Goal: Task Accomplishment & Management: Use online tool/utility

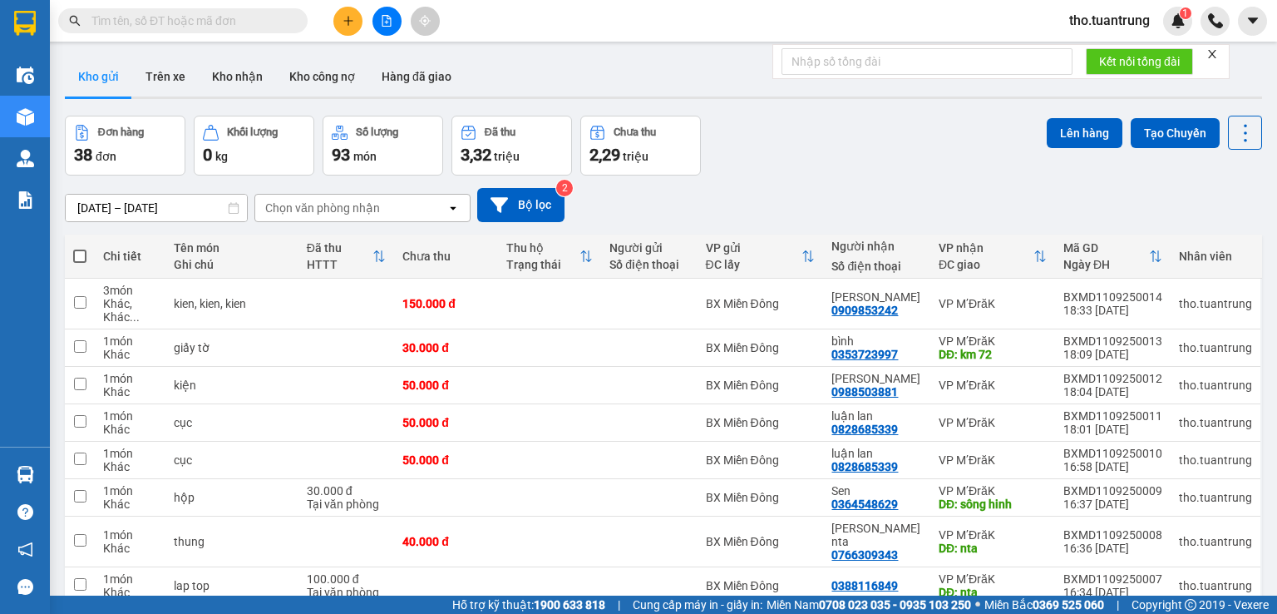
click at [62, 241] on div "ver 1.8.143 Kho gửi Trên xe Kho [PERSON_NAME] công nợ Hàng đã [PERSON_NAME] hàn…" at bounding box center [663, 401] width 1210 height 702
click at [81, 254] on span at bounding box center [79, 255] width 13 height 13
click at [80, 248] on input "checkbox" at bounding box center [80, 248] width 0 height 0
checkbox input "true"
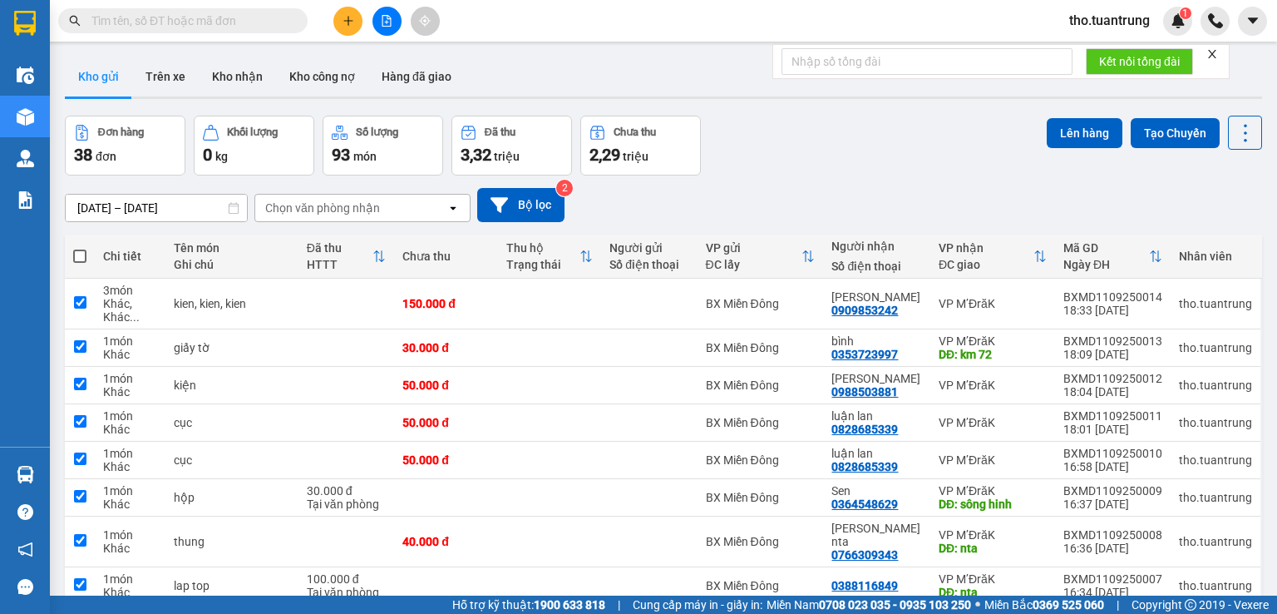
checkbox input "true"
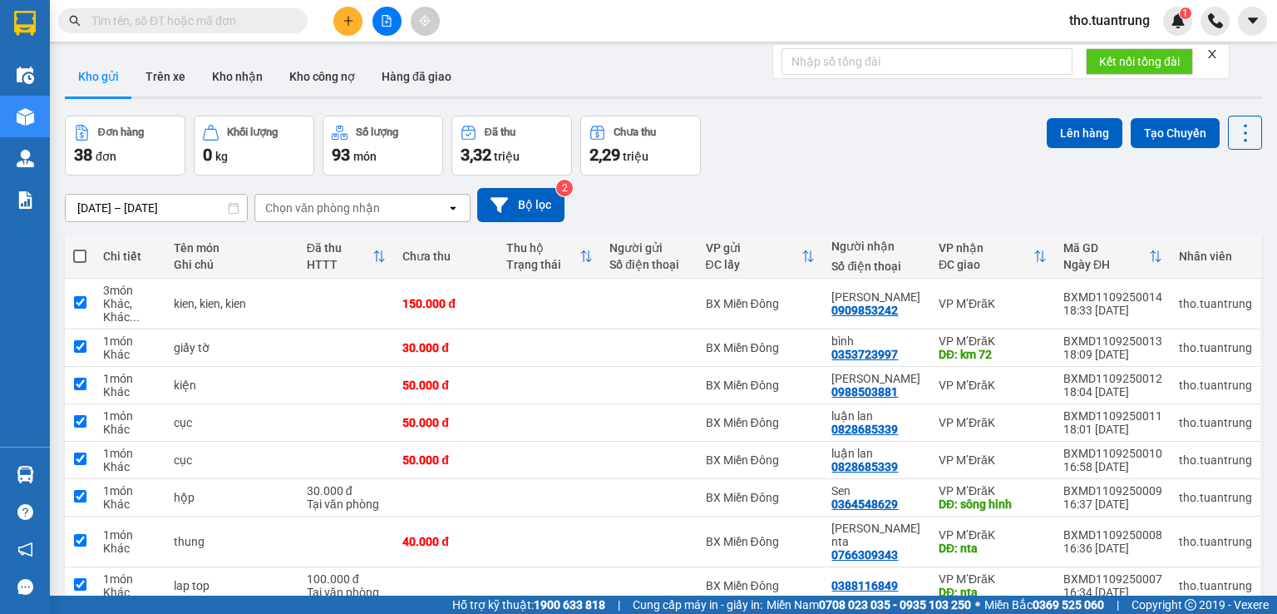
checkbox input "true"
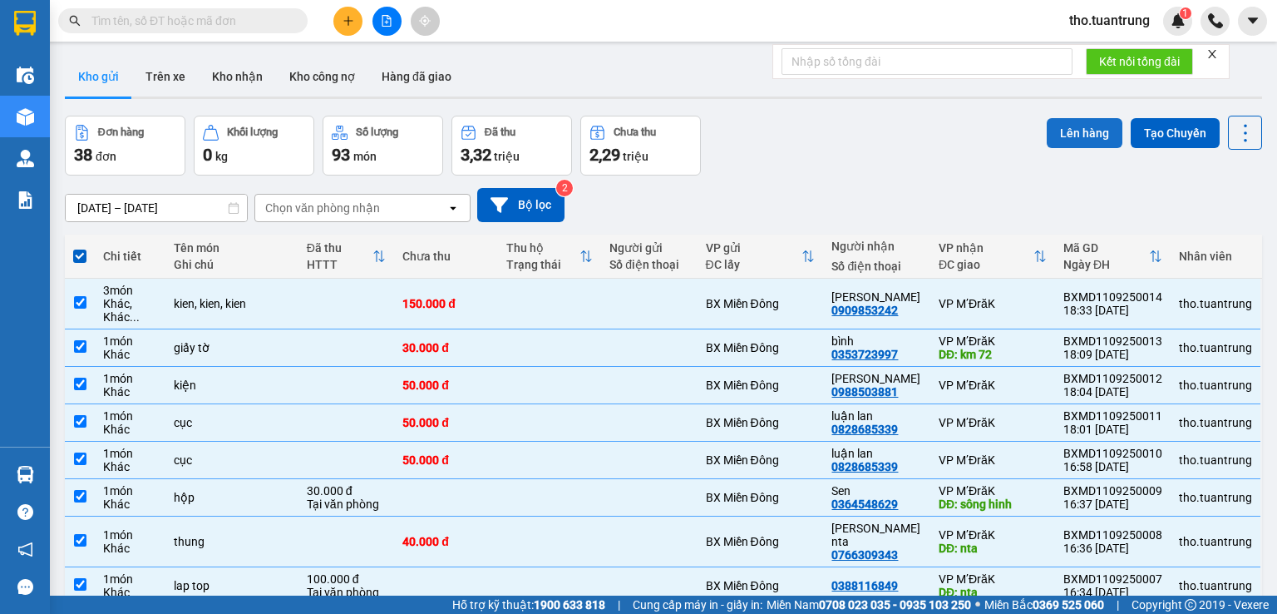
click at [1062, 126] on button "Lên hàng" at bounding box center [1085, 133] width 76 height 30
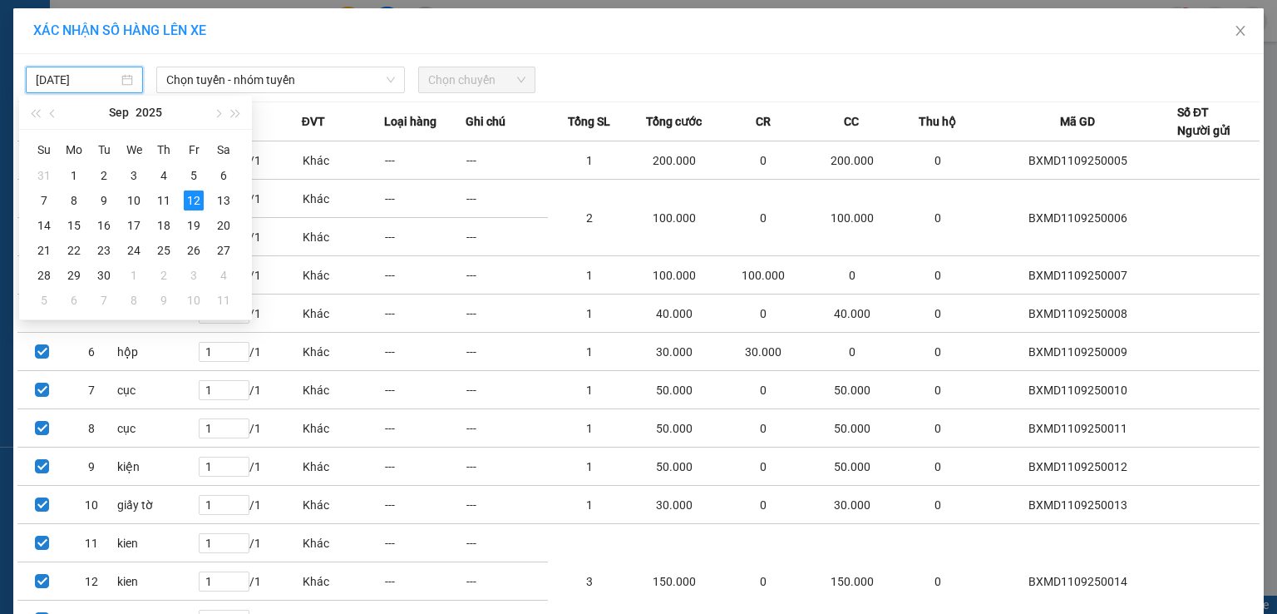
click at [71, 79] on input "[DATE]" at bounding box center [77, 80] width 82 height 18
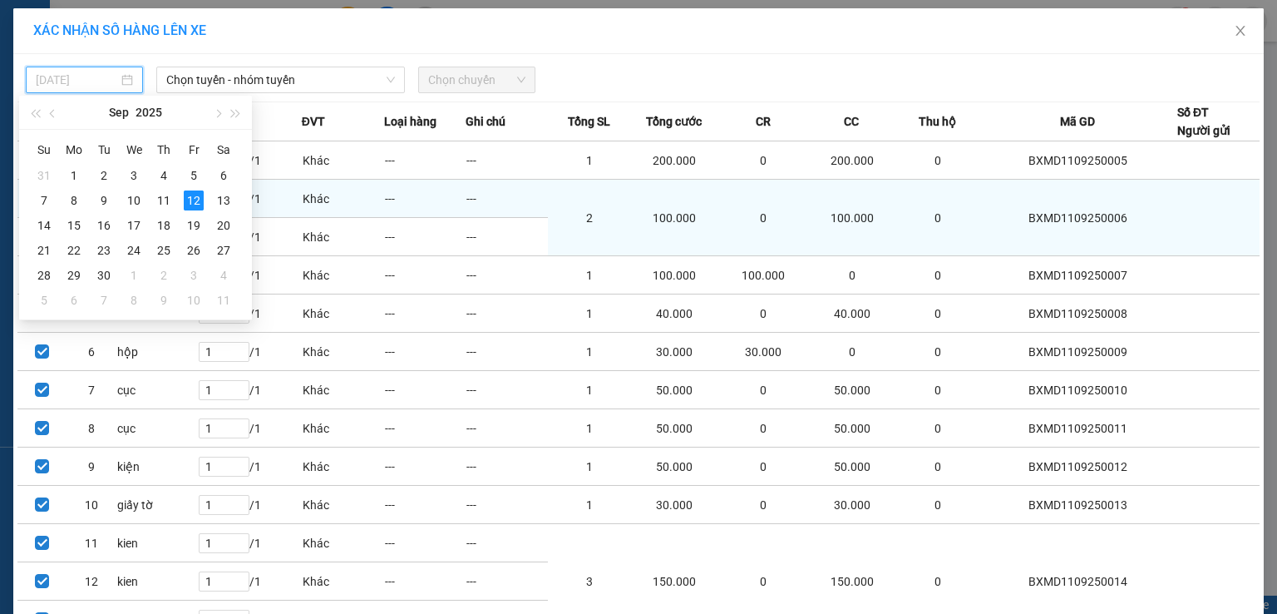
click at [173, 194] on div "11" at bounding box center [164, 200] width 20 height 20
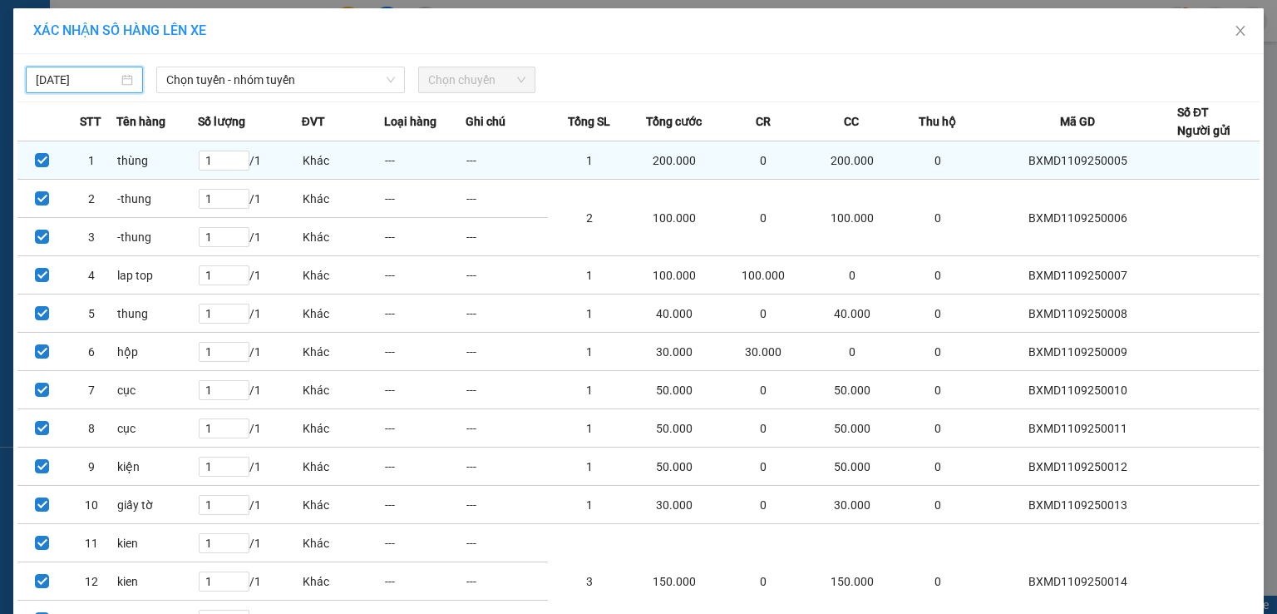
type input "[DATE]"
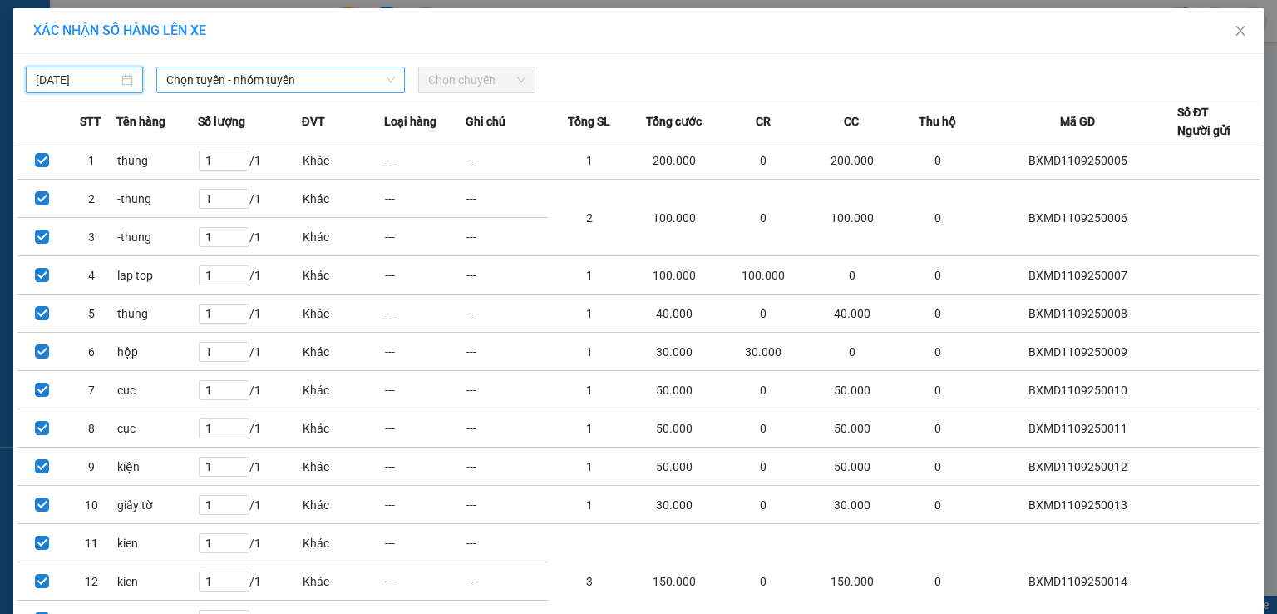
drag, startPoint x: 243, startPoint y: 81, endPoint x: 244, endPoint y: 89, distance: 8.5
click at [244, 80] on span "Chọn tuyến - nhóm tuyến" at bounding box center [280, 79] width 229 height 25
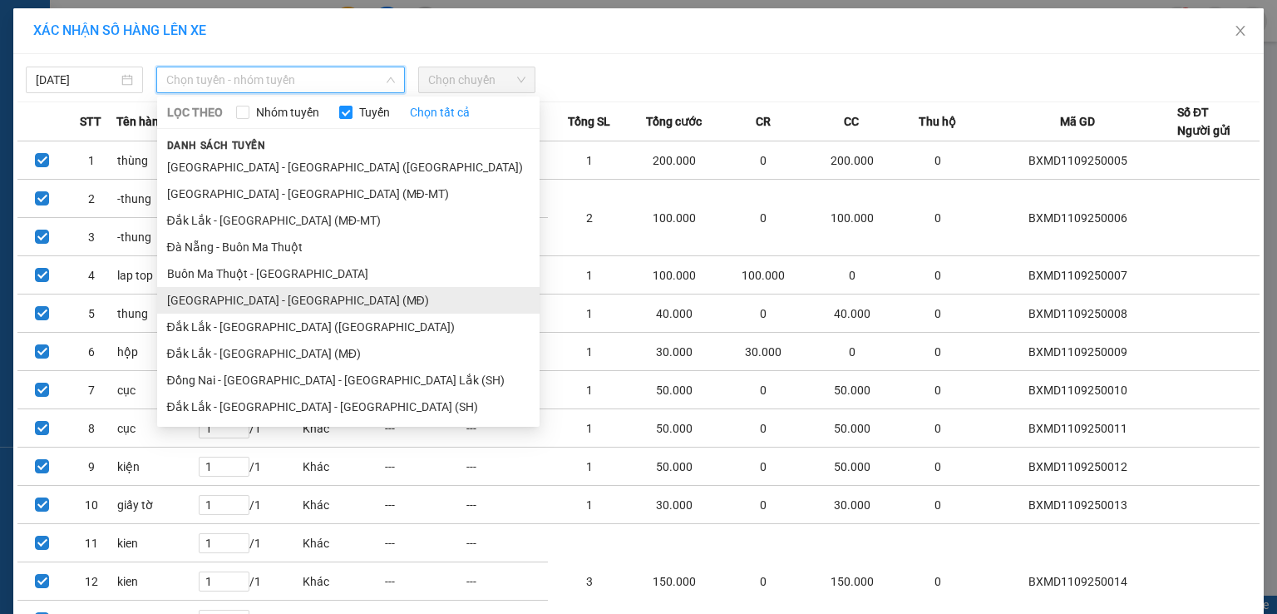
click at [243, 303] on li "[GEOGRAPHIC_DATA] - [GEOGRAPHIC_DATA] (MĐ)" at bounding box center [348, 300] width 382 height 27
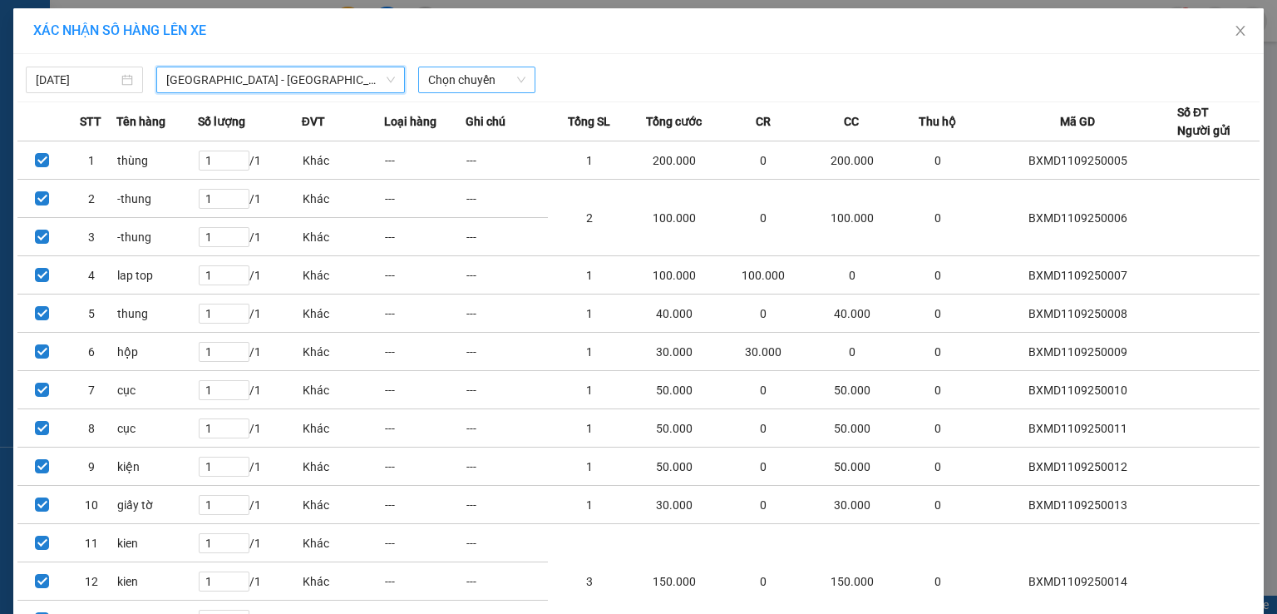
click at [454, 85] on span "Chọn chuyến" at bounding box center [476, 79] width 97 height 25
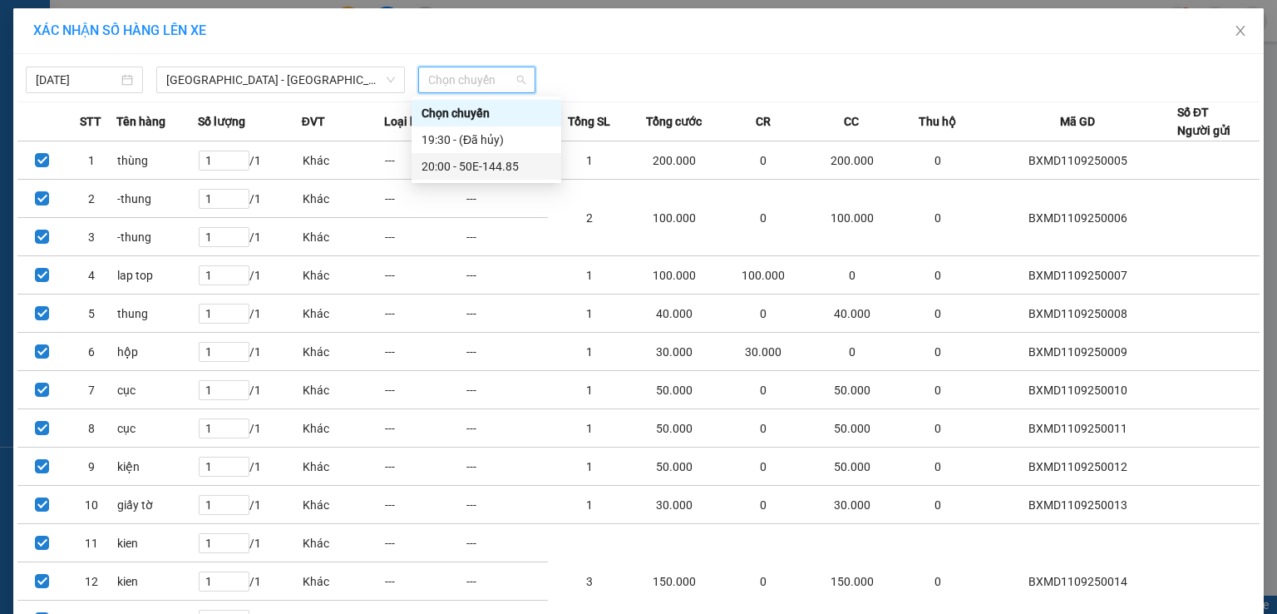
click at [470, 165] on div "20:00 - 50E-144.85" at bounding box center [486, 166] width 130 height 18
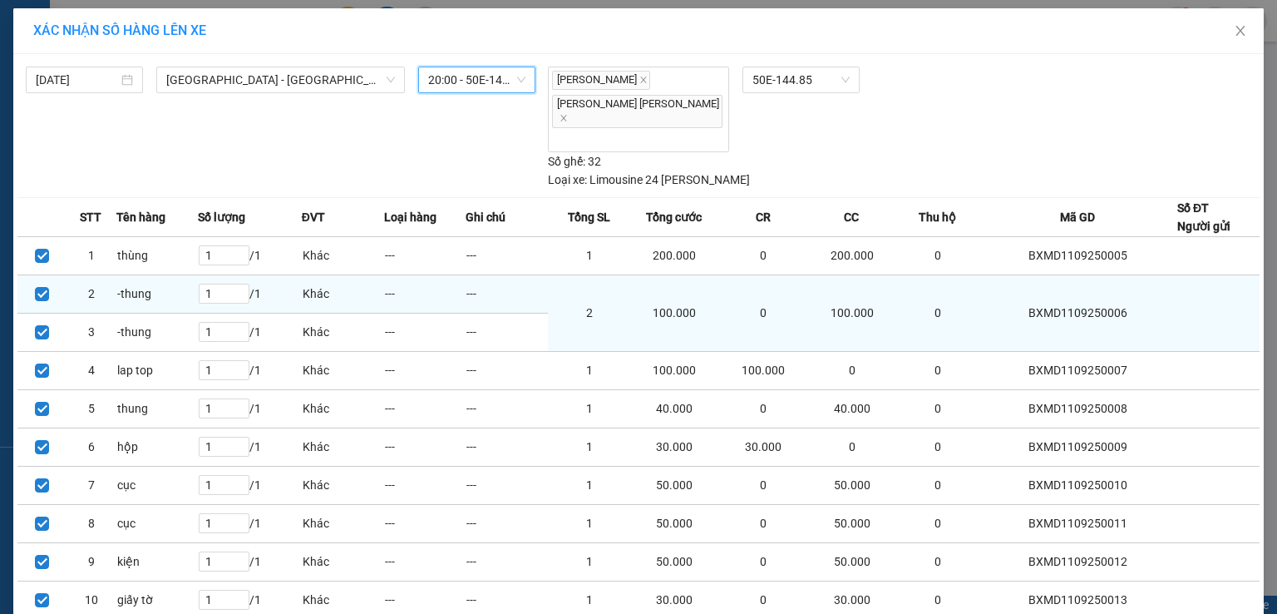
scroll to position [160, 0]
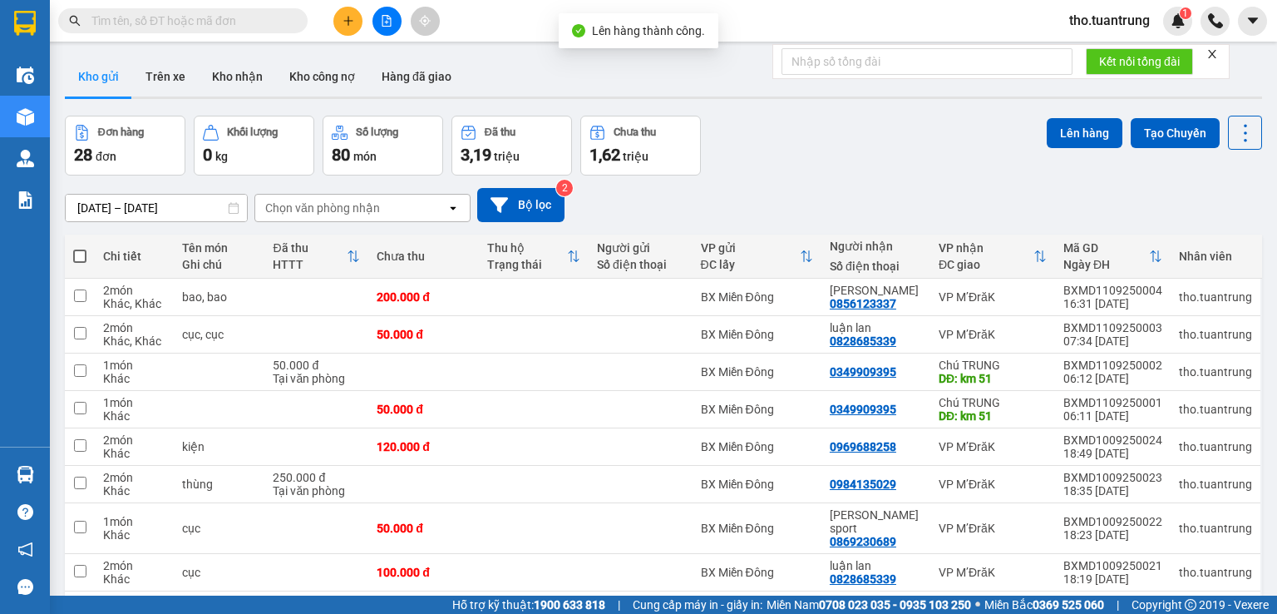
click at [80, 257] on span at bounding box center [79, 255] width 13 height 13
click at [80, 248] on input "checkbox" at bounding box center [80, 248] width 0 height 0
checkbox input "true"
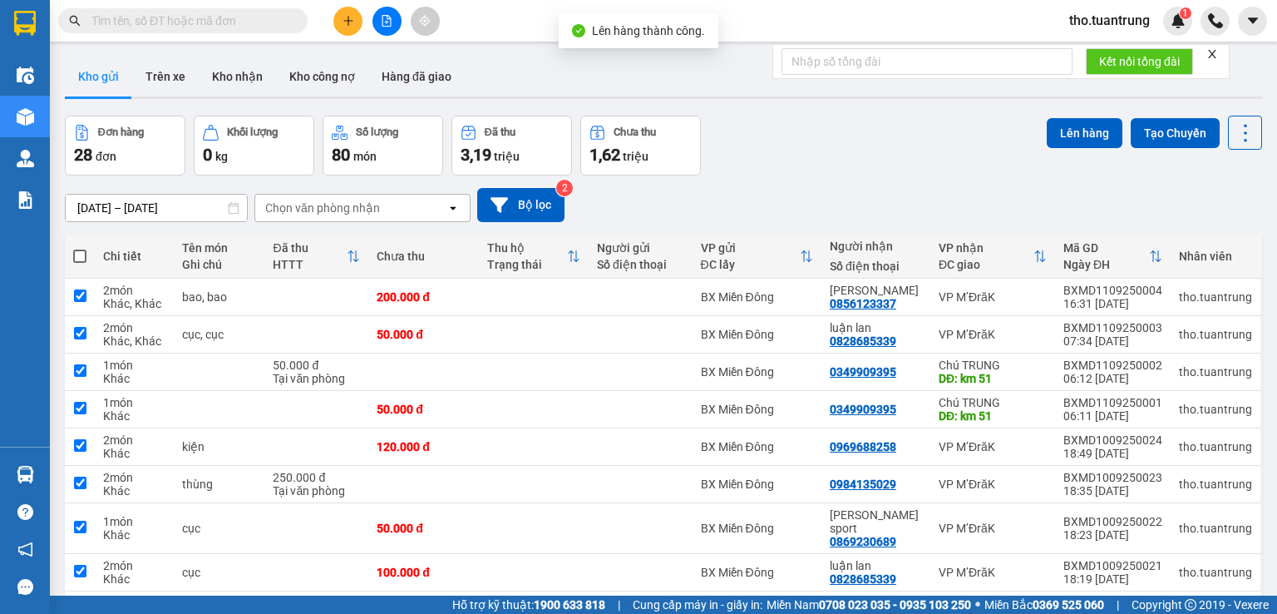
checkbox input "true"
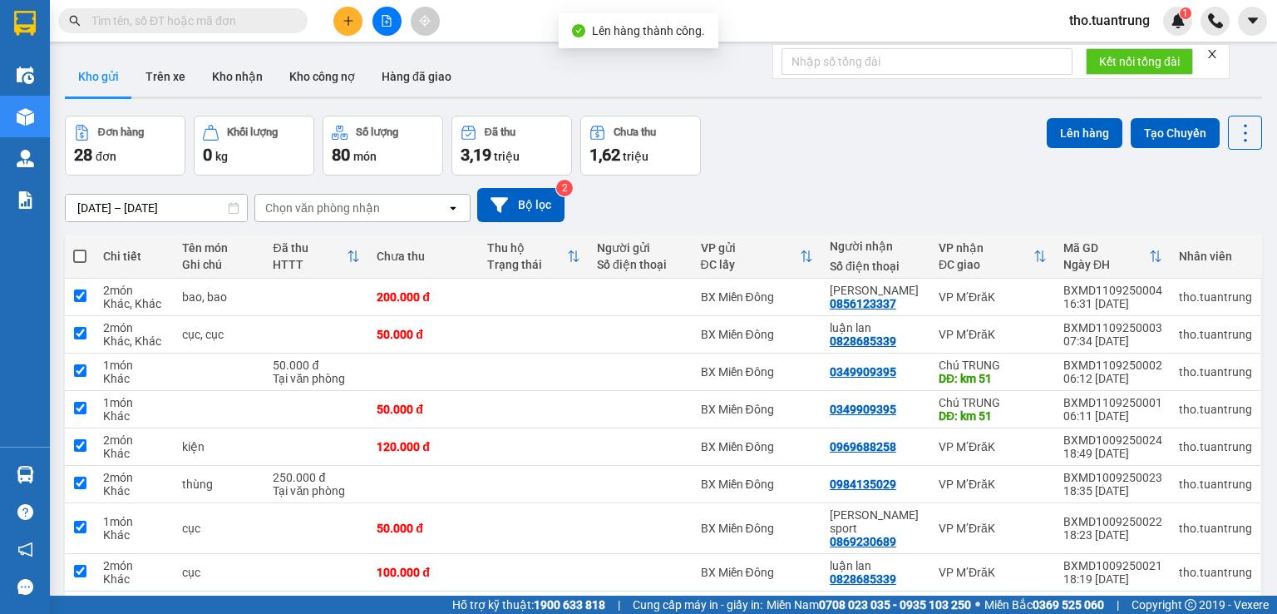
checkbox input "true"
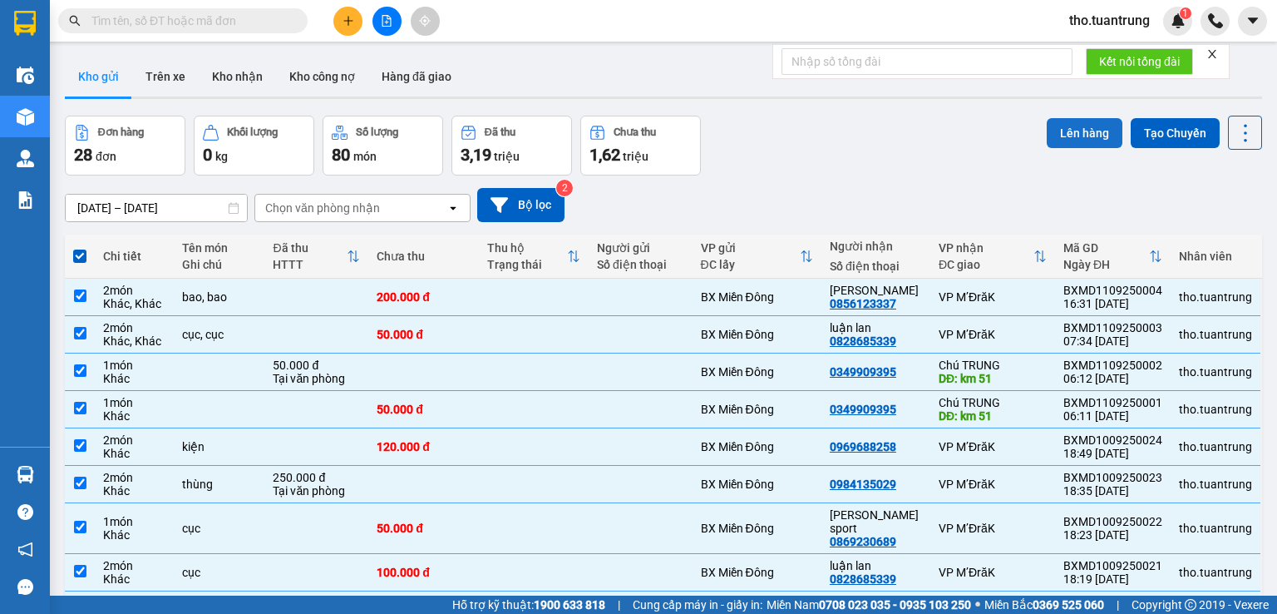
click at [1075, 128] on button "Lên hàng" at bounding box center [1085, 133] width 76 height 30
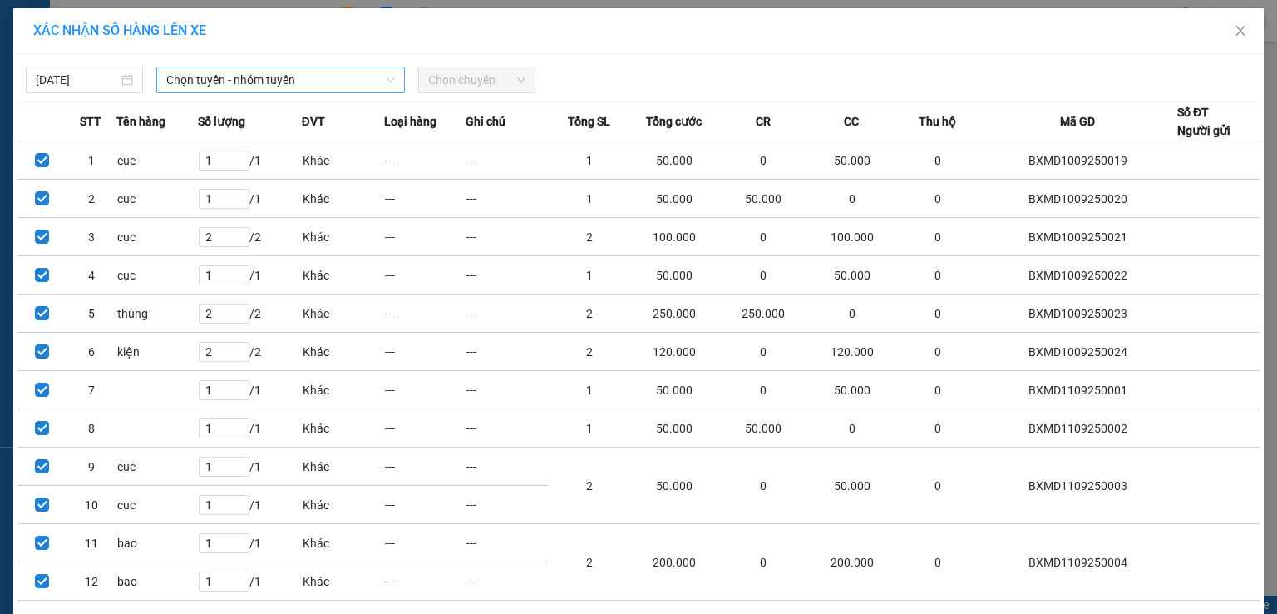
click at [241, 75] on span "Chọn tuyến - nhóm tuyến" at bounding box center [280, 79] width 229 height 25
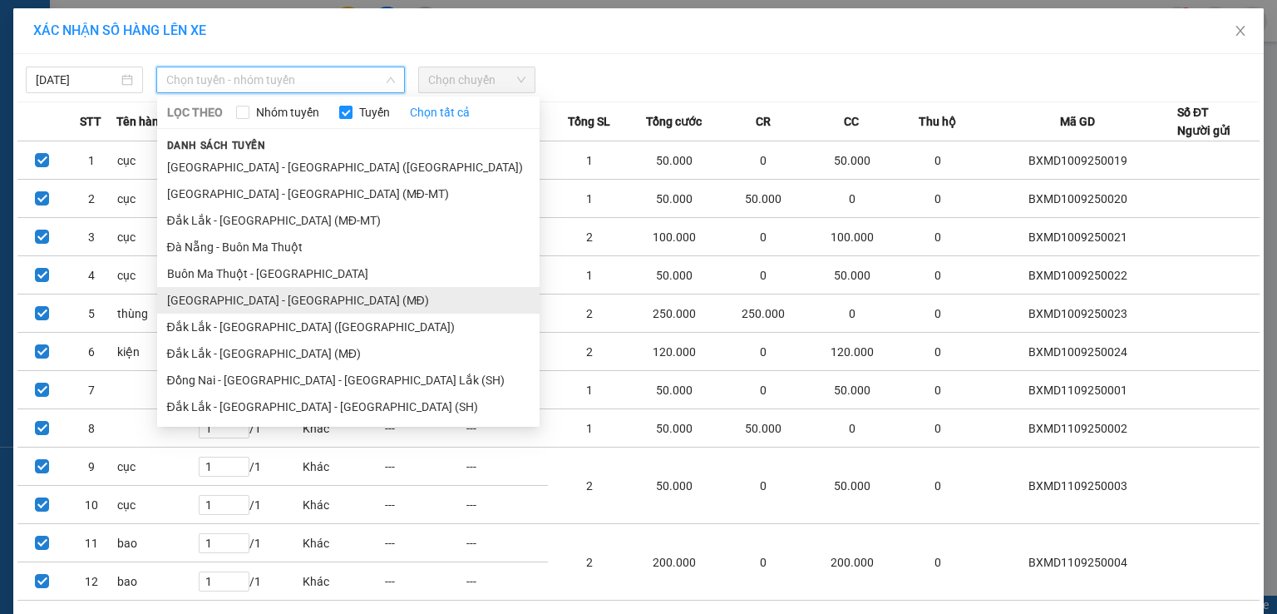
click at [253, 304] on li "[GEOGRAPHIC_DATA] - [GEOGRAPHIC_DATA] (MĐ)" at bounding box center [348, 300] width 382 height 27
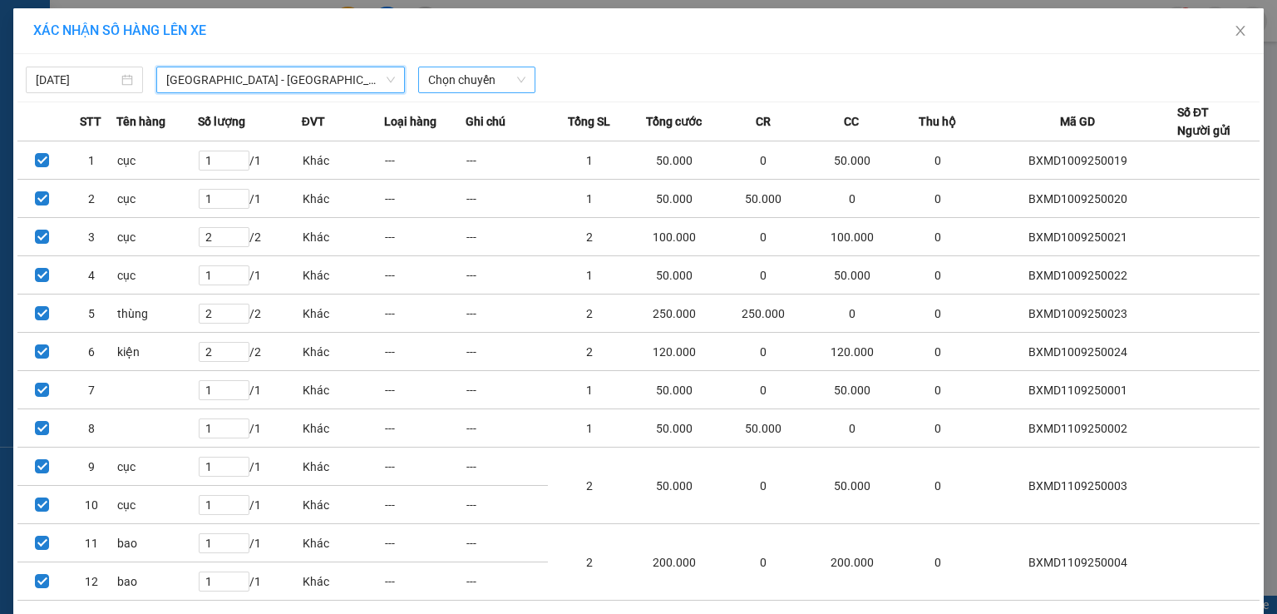
click at [484, 83] on span "Chọn chuyến" at bounding box center [476, 79] width 97 height 25
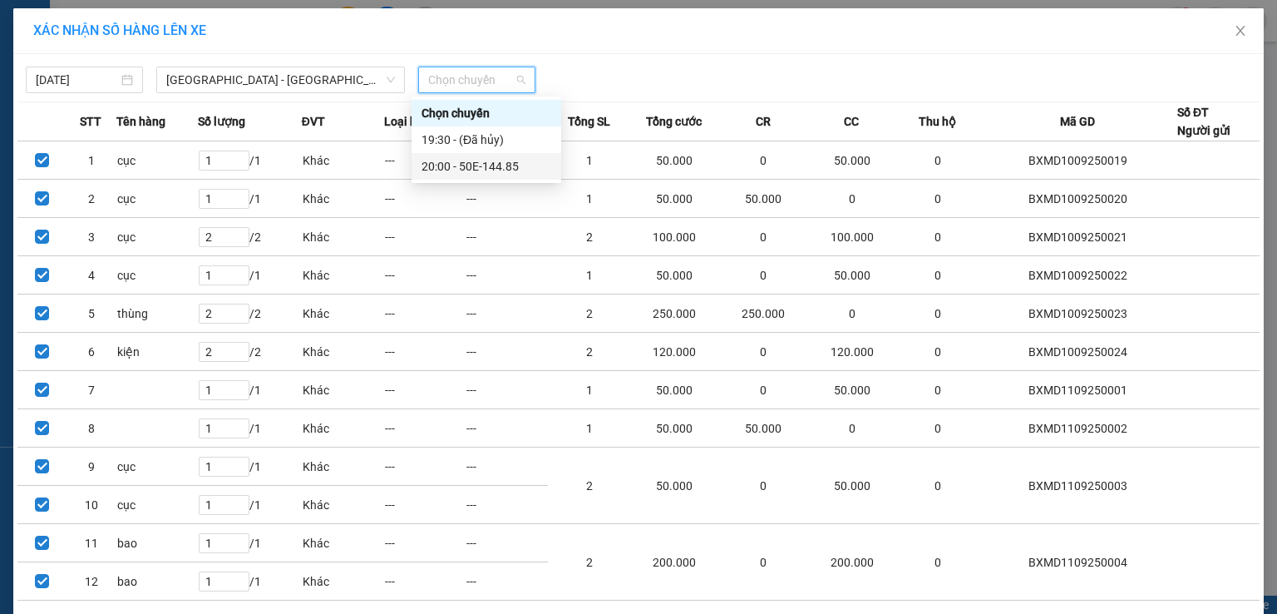
click at [495, 174] on div "20:00 - 50E-144.85" at bounding box center [486, 166] width 130 height 18
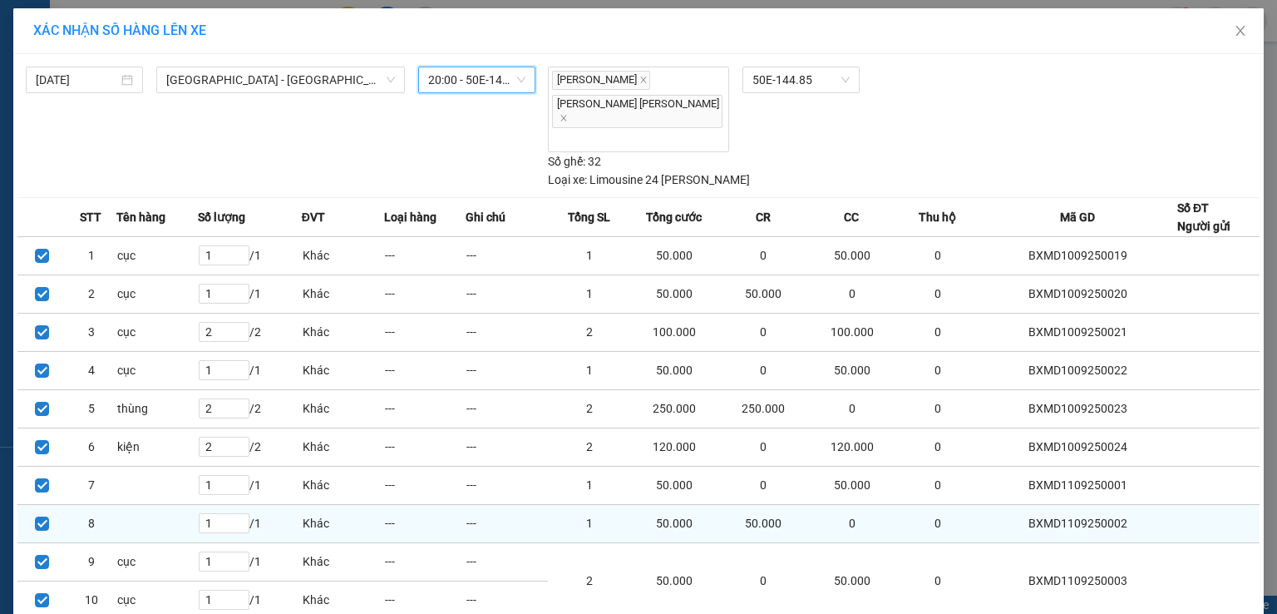
scroll to position [121, 0]
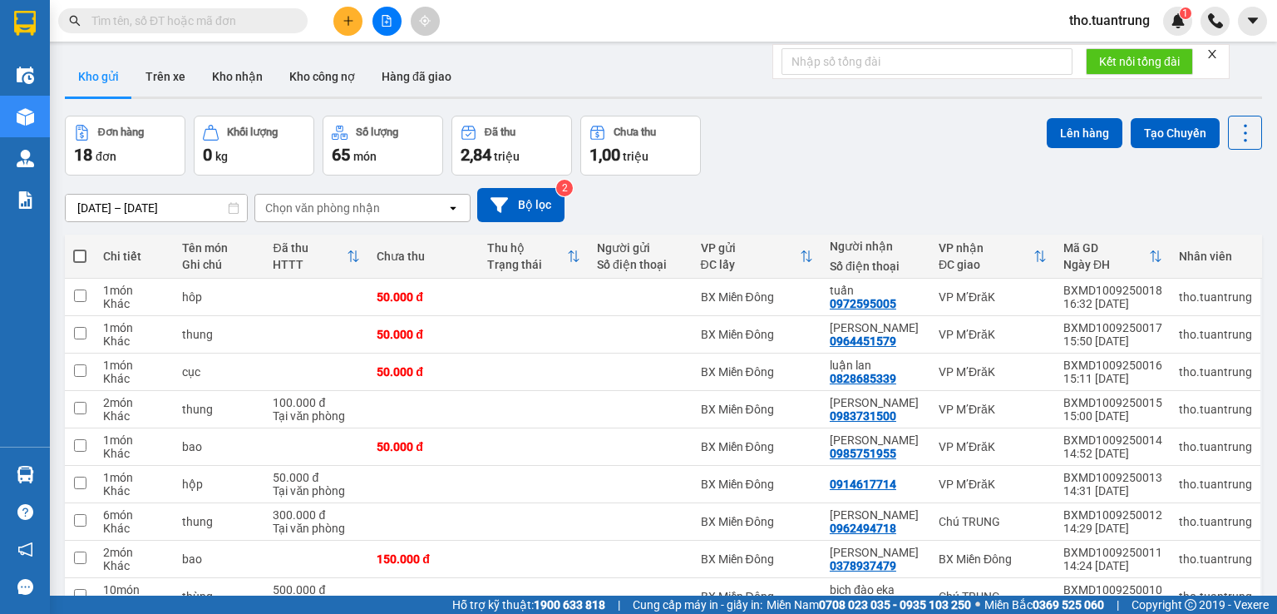
click at [81, 254] on span at bounding box center [79, 255] width 13 height 13
click at [80, 248] on input "checkbox" at bounding box center [80, 248] width 0 height 0
checkbox input "true"
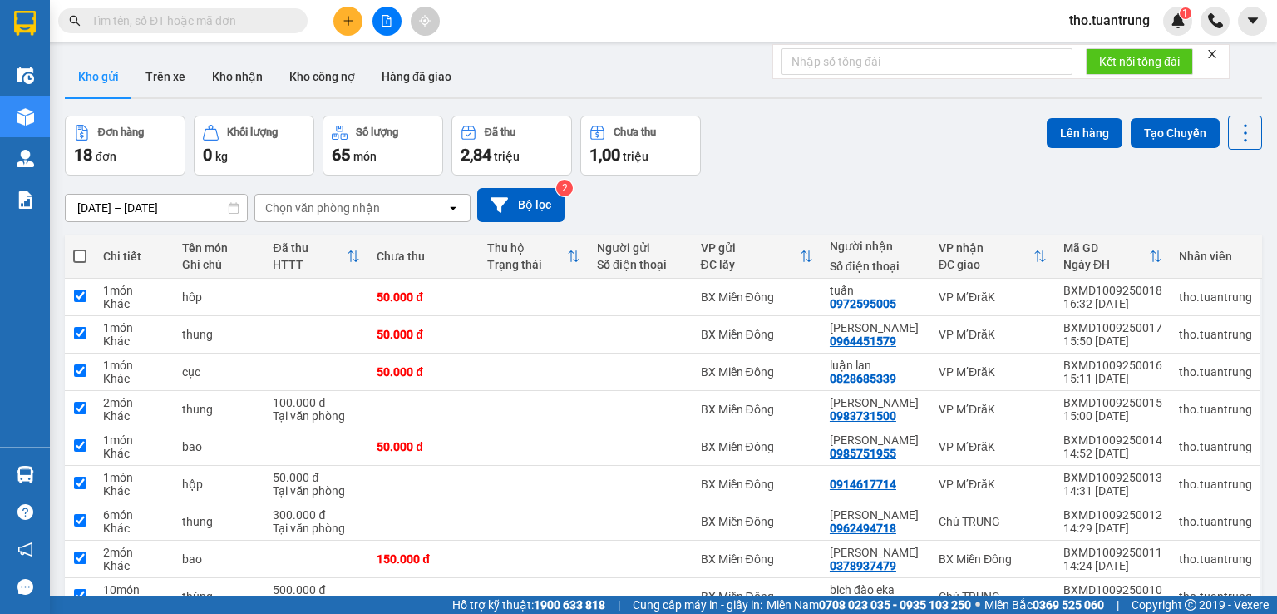
checkbox input "true"
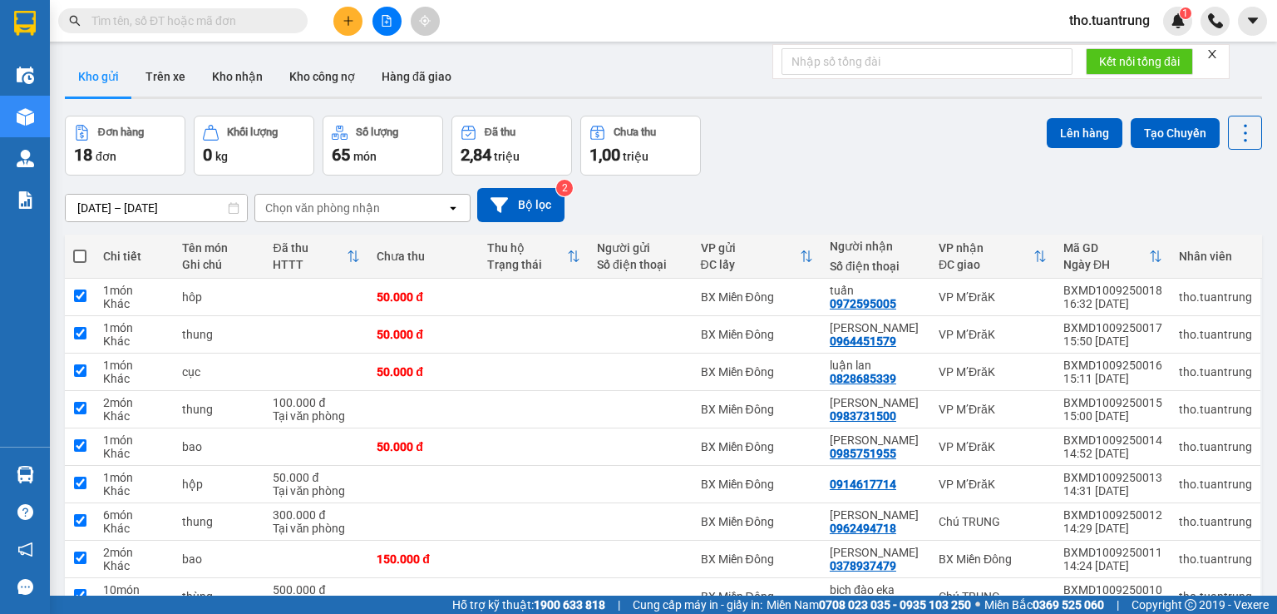
checkbox input "true"
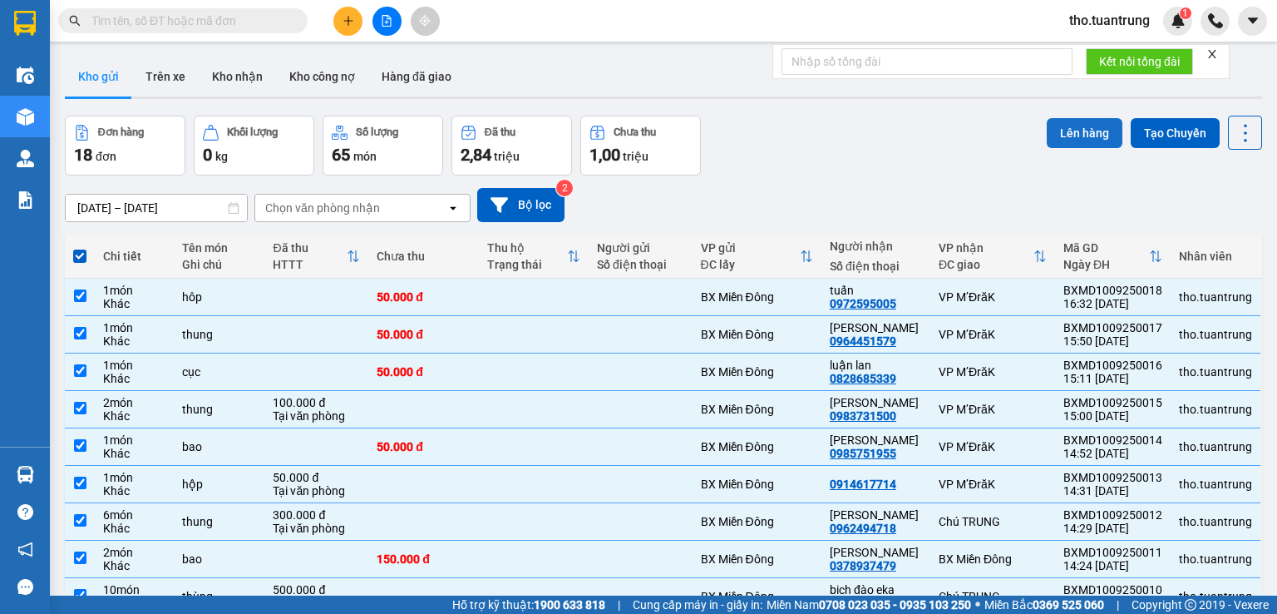
click at [1075, 124] on button "Lên hàng" at bounding box center [1085, 133] width 76 height 30
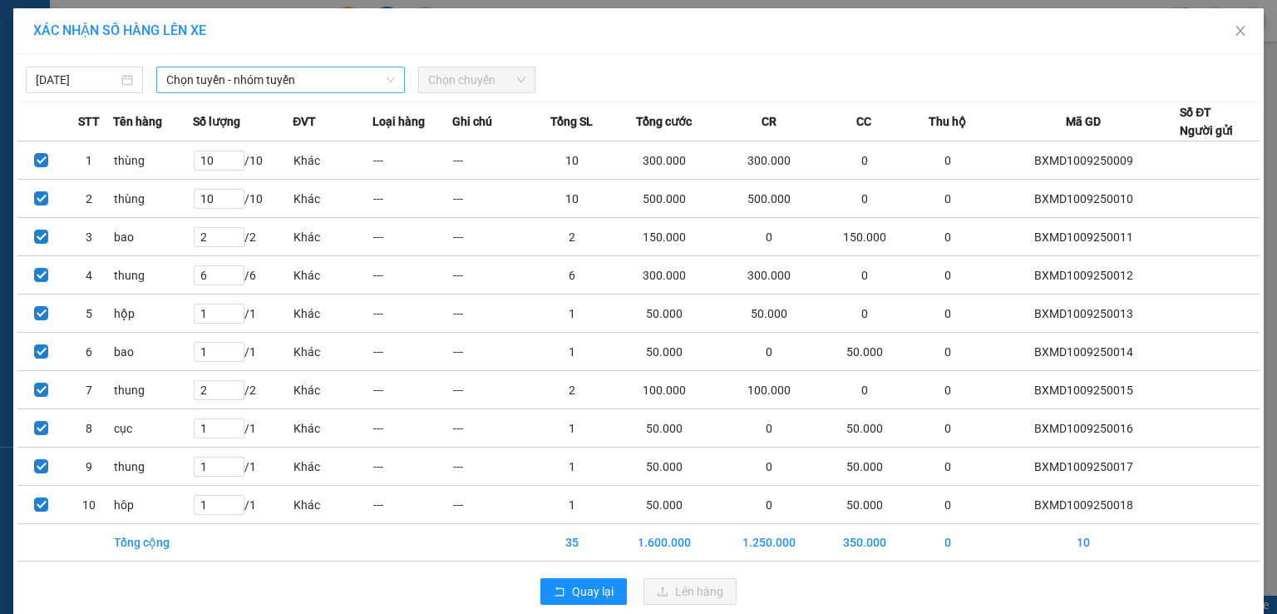
click at [209, 74] on span "Chọn tuyến - nhóm tuyến" at bounding box center [280, 79] width 229 height 25
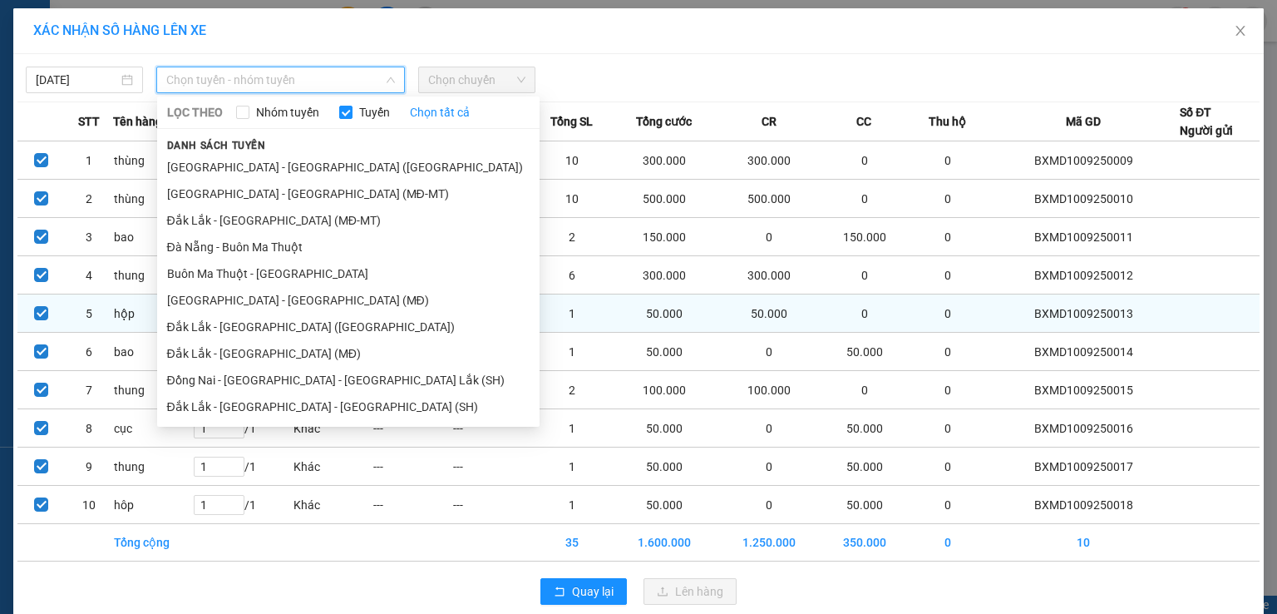
click at [253, 293] on li "[GEOGRAPHIC_DATA] - [GEOGRAPHIC_DATA] (MĐ)" at bounding box center [348, 300] width 382 height 27
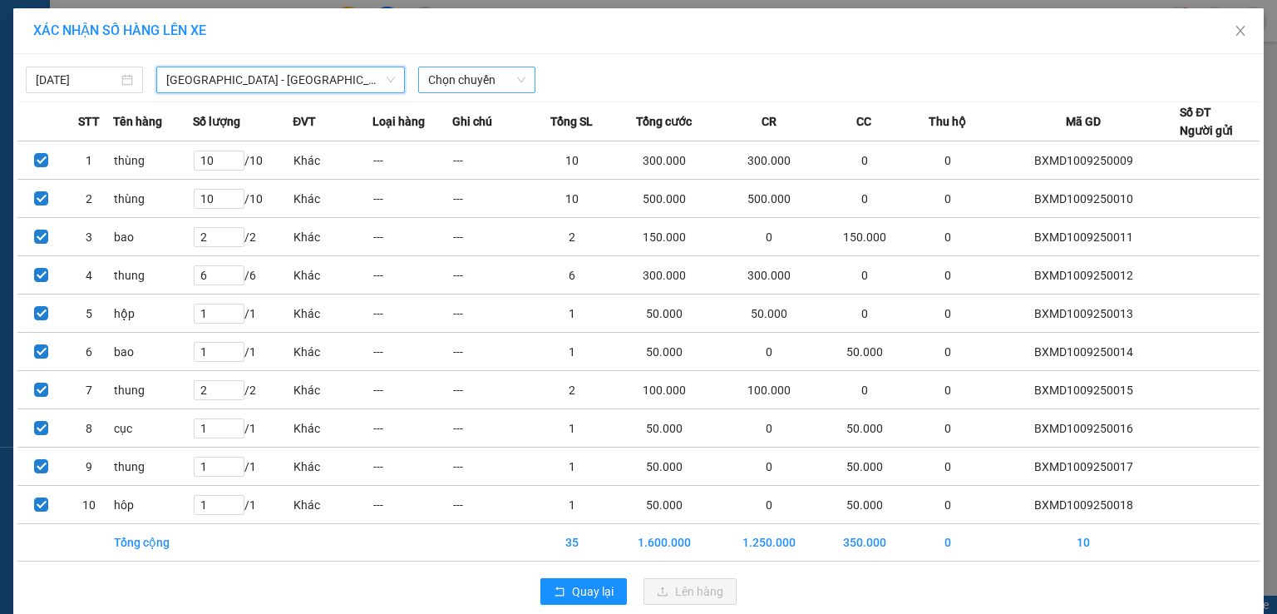
click at [478, 84] on span "Chọn chuyến" at bounding box center [476, 79] width 97 height 25
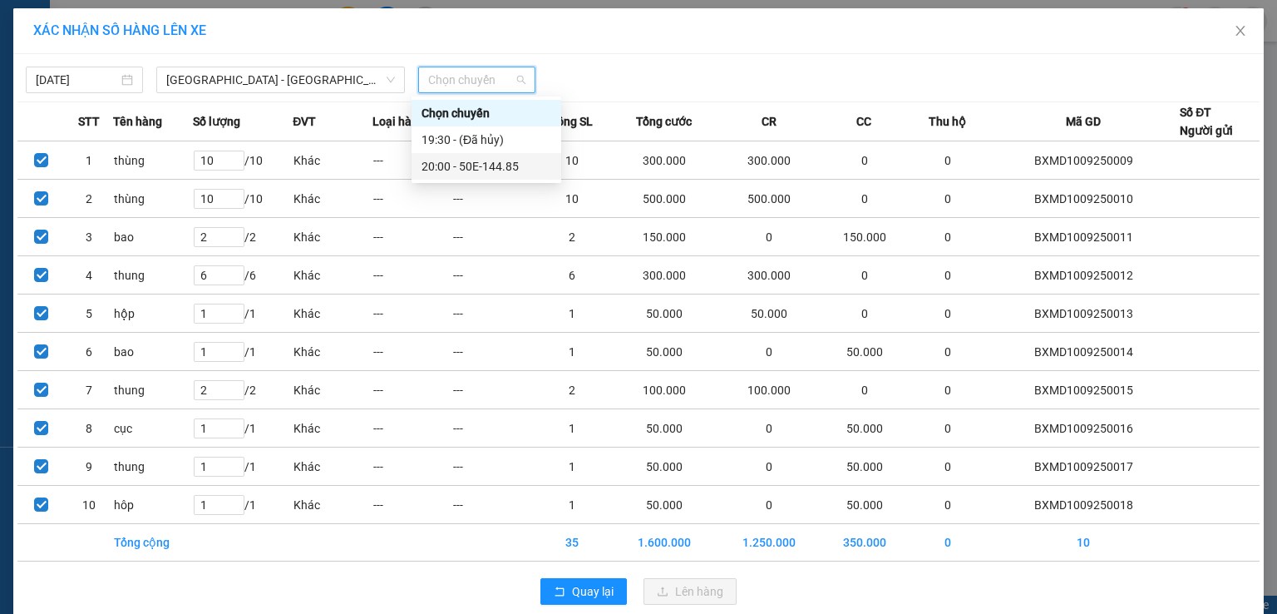
click at [498, 166] on div "20:00 - 50E-144.85" at bounding box center [486, 166] width 130 height 18
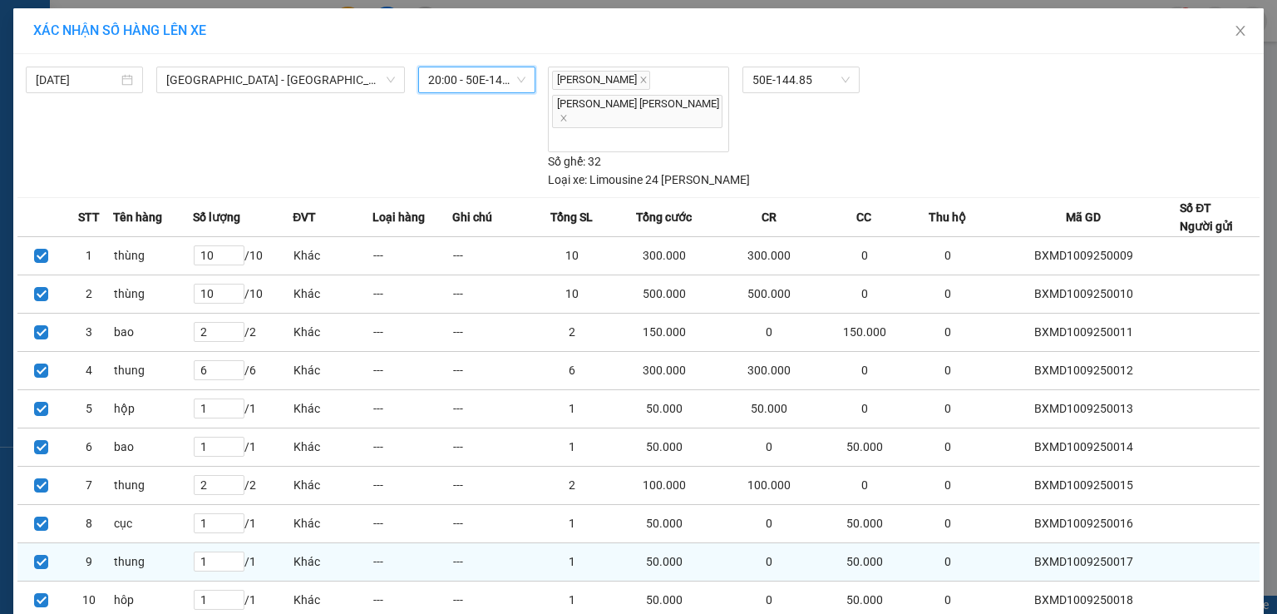
scroll to position [45, 0]
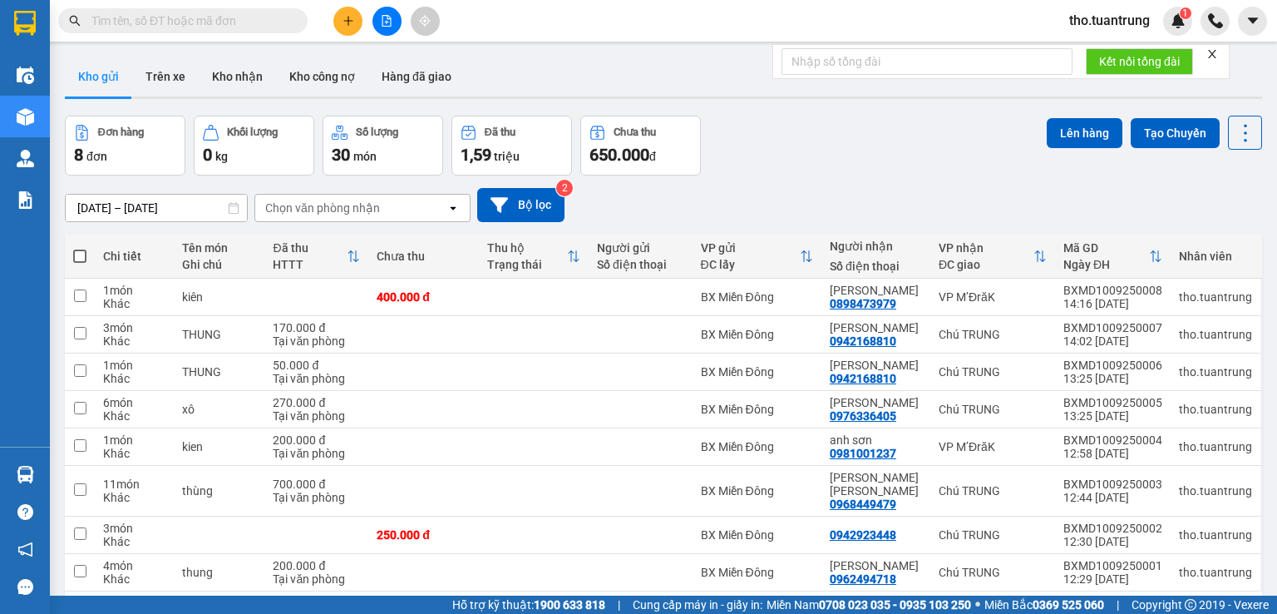
click at [81, 257] on span at bounding box center [79, 255] width 13 height 13
click at [80, 248] on input "checkbox" at bounding box center [80, 248] width 0 height 0
checkbox input "true"
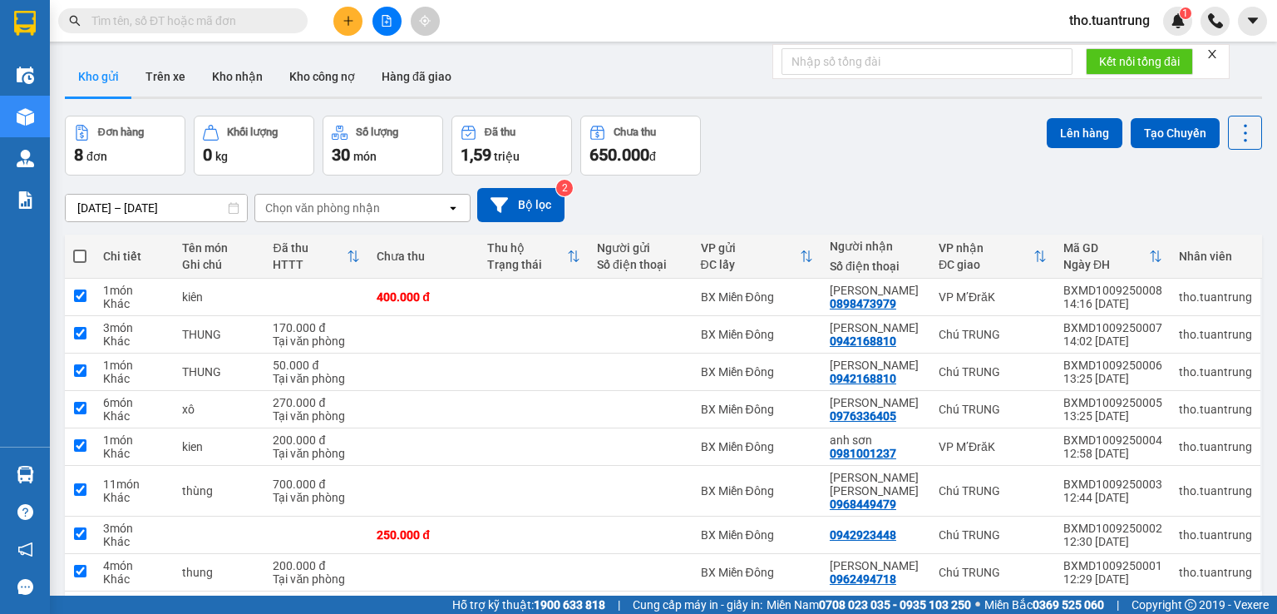
checkbox input "true"
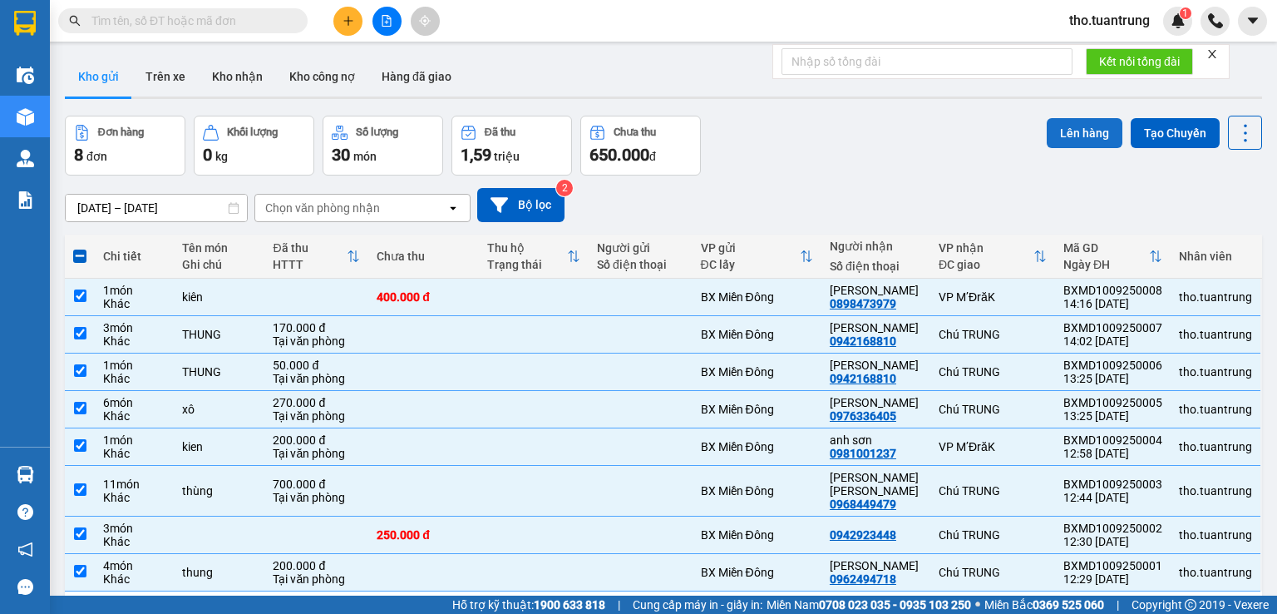
click at [1060, 119] on button "Lên hàng" at bounding box center [1085, 133] width 76 height 30
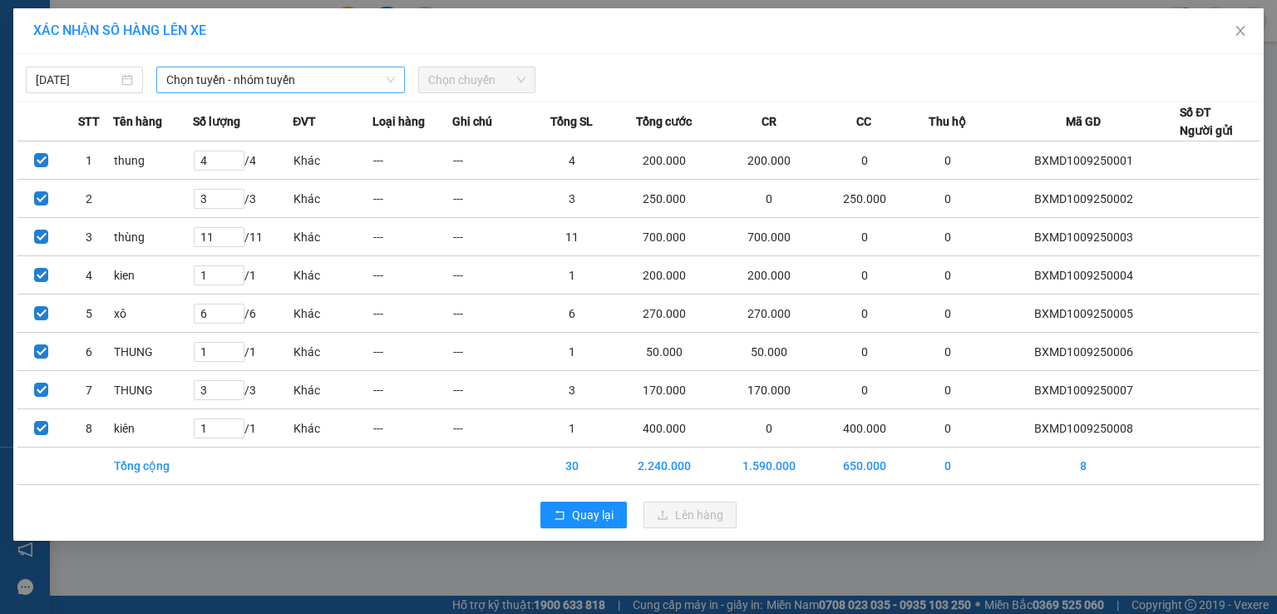
click at [236, 81] on span "Chọn tuyến - nhóm tuyến" at bounding box center [280, 79] width 229 height 25
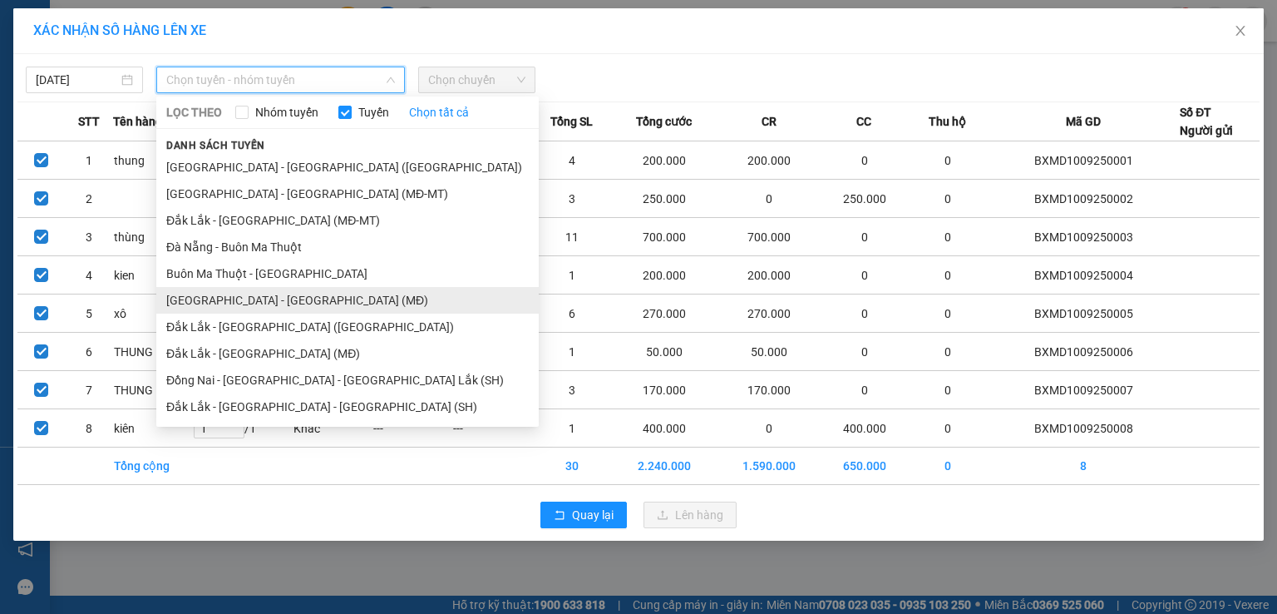
click at [276, 307] on li "[GEOGRAPHIC_DATA] - [GEOGRAPHIC_DATA] (MĐ)" at bounding box center [347, 300] width 382 height 27
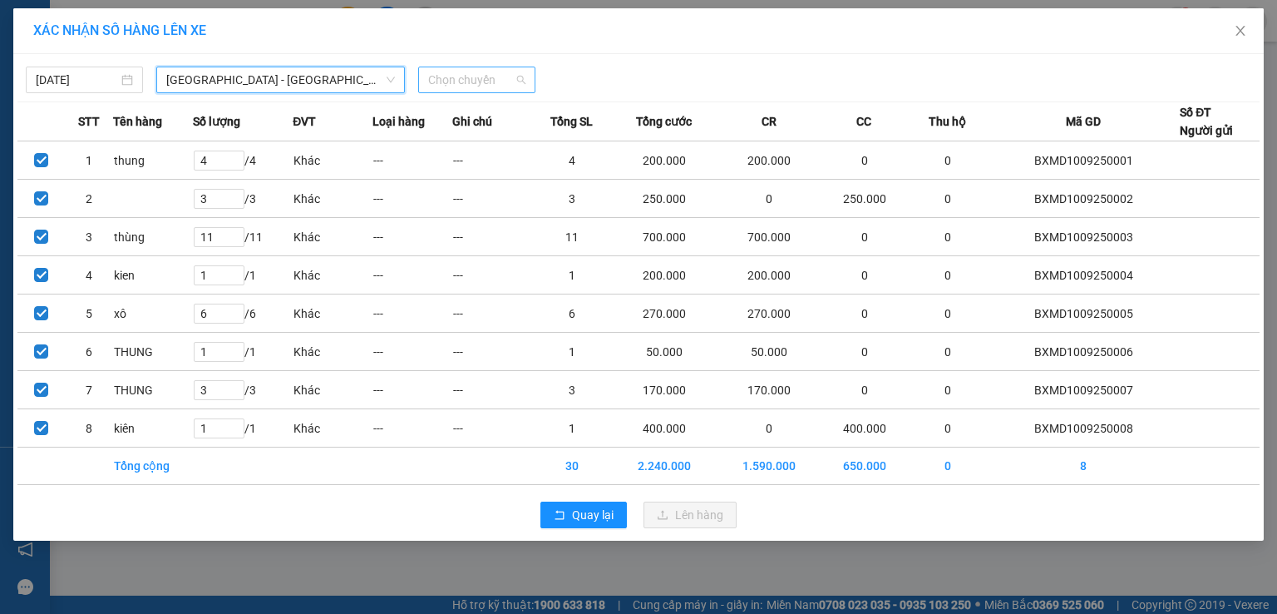
click at [436, 81] on span "Chọn chuyến" at bounding box center [476, 79] width 97 height 25
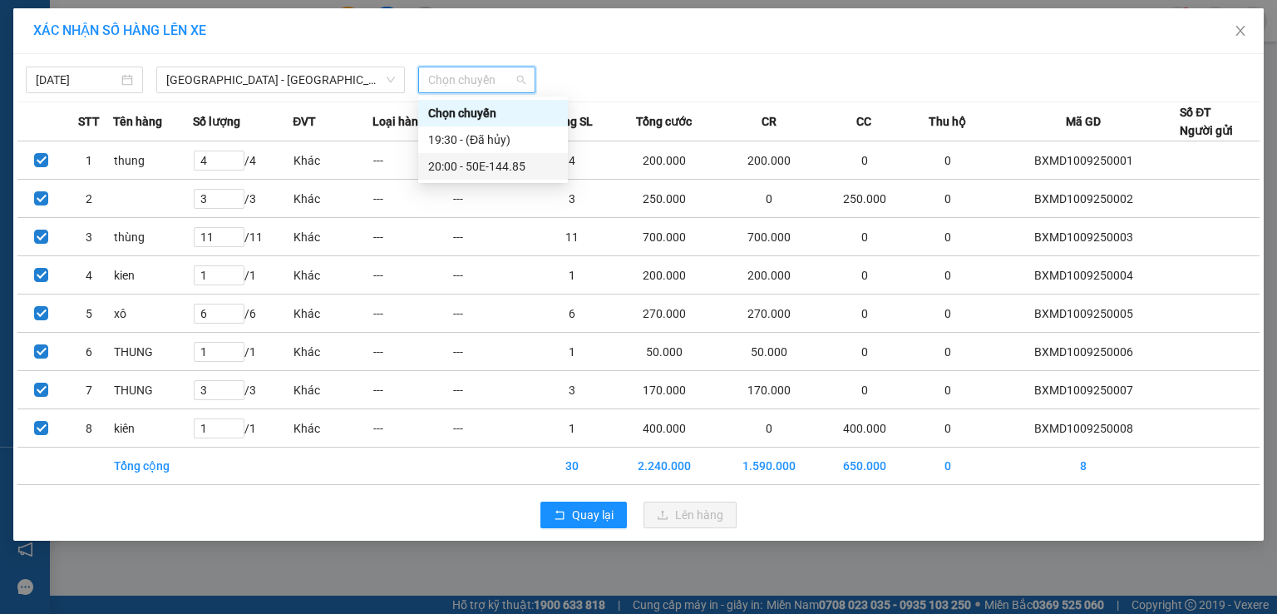
click at [530, 162] on div "20:00 - 50E-144.85" at bounding box center [493, 166] width 130 height 18
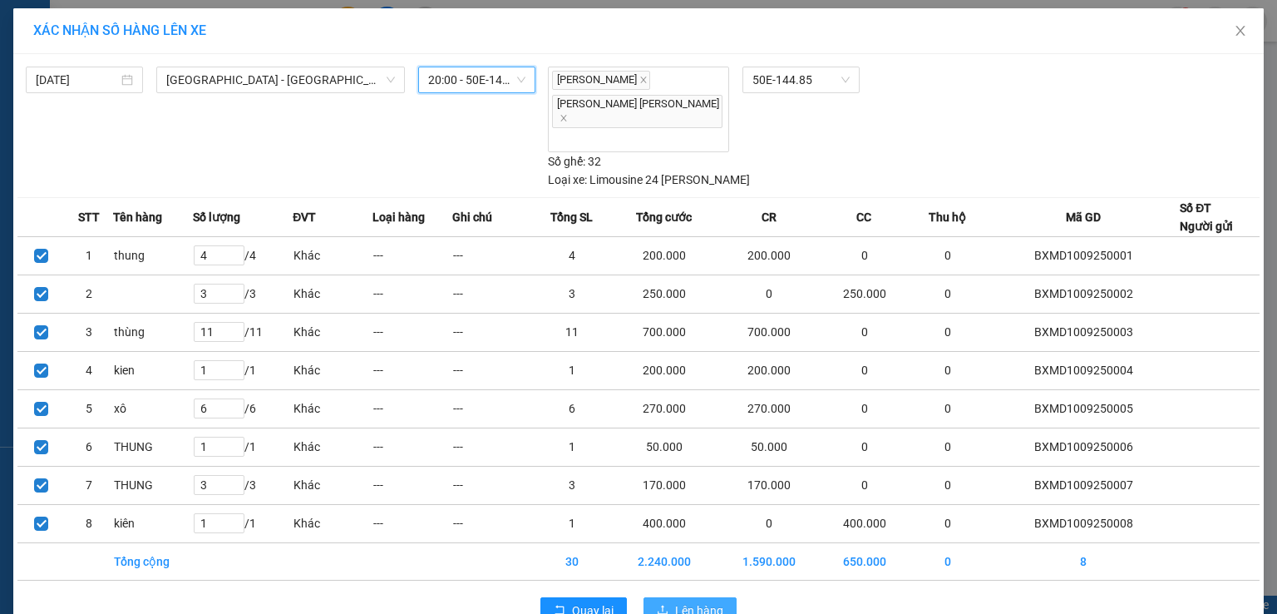
click at [705, 601] on span "Lên hàng" at bounding box center [699, 610] width 48 height 18
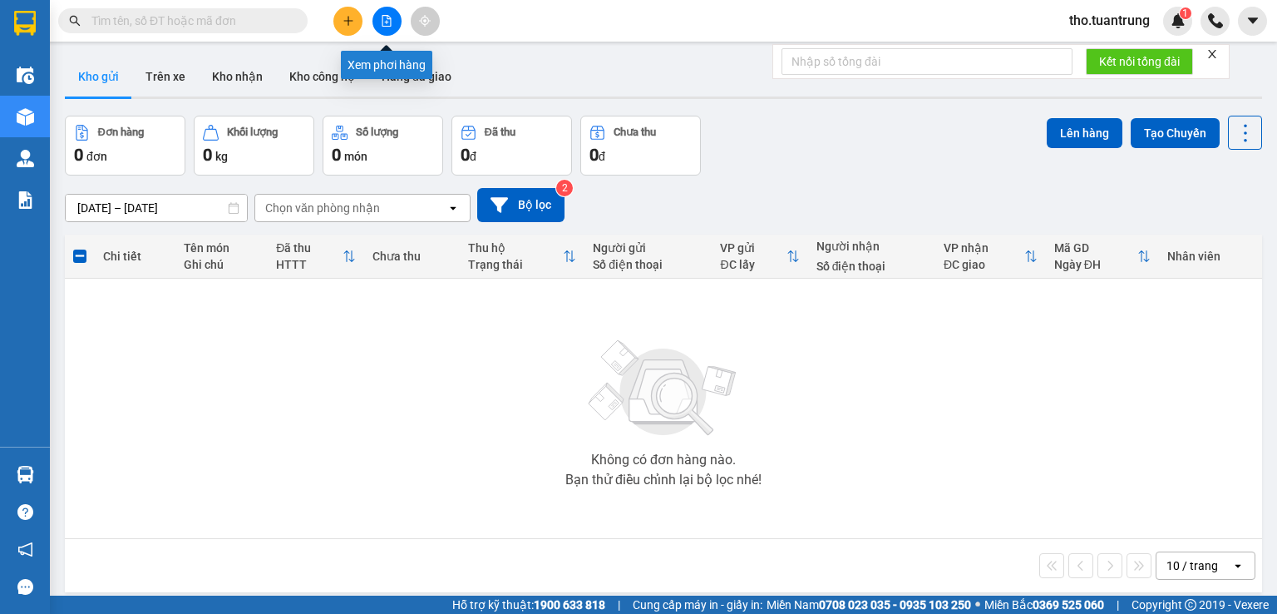
click at [393, 18] on button at bounding box center [386, 21] width 29 height 29
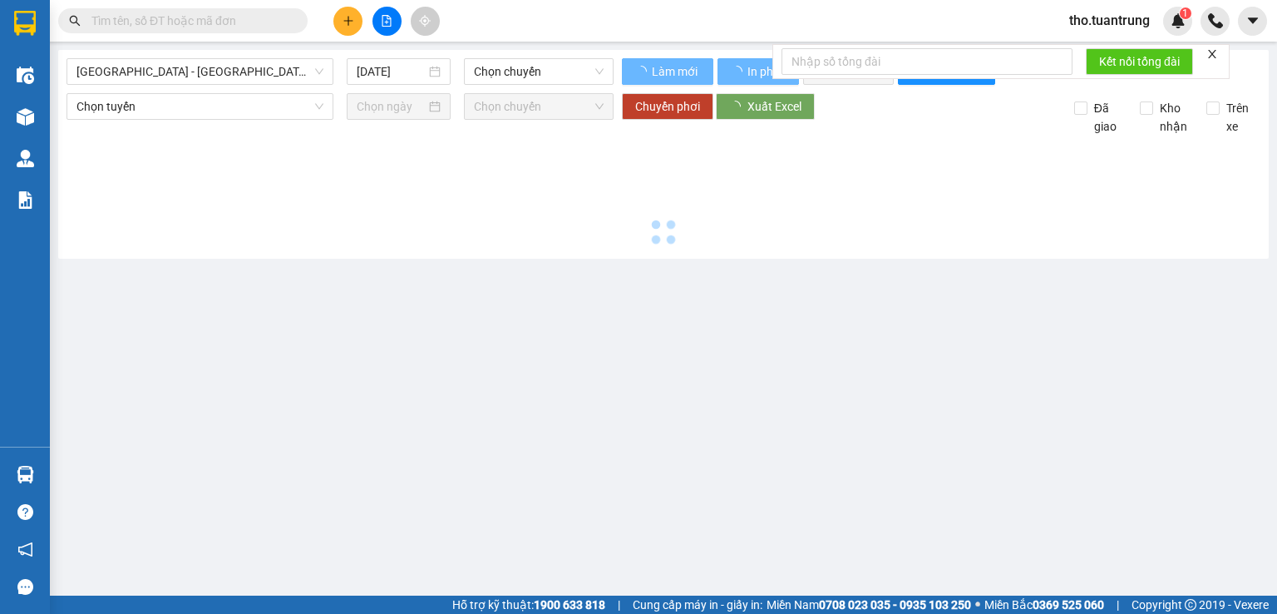
type input "[DATE]"
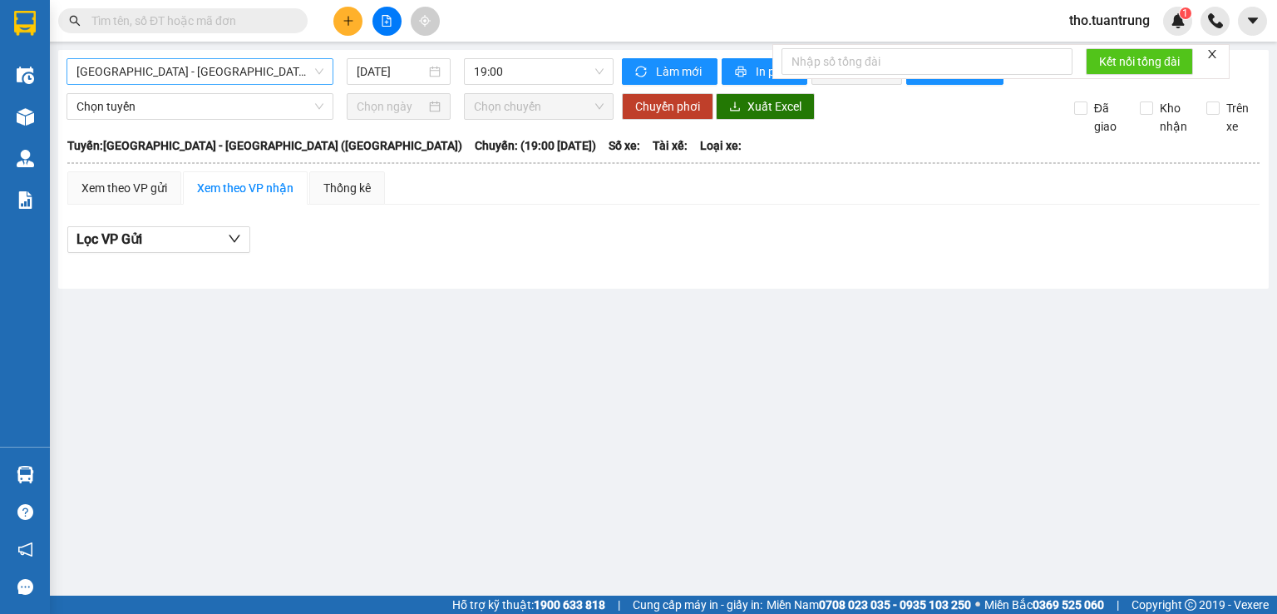
click at [239, 76] on span "[GEOGRAPHIC_DATA] - [GEOGRAPHIC_DATA] ([GEOGRAPHIC_DATA])" at bounding box center [199, 71] width 247 height 25
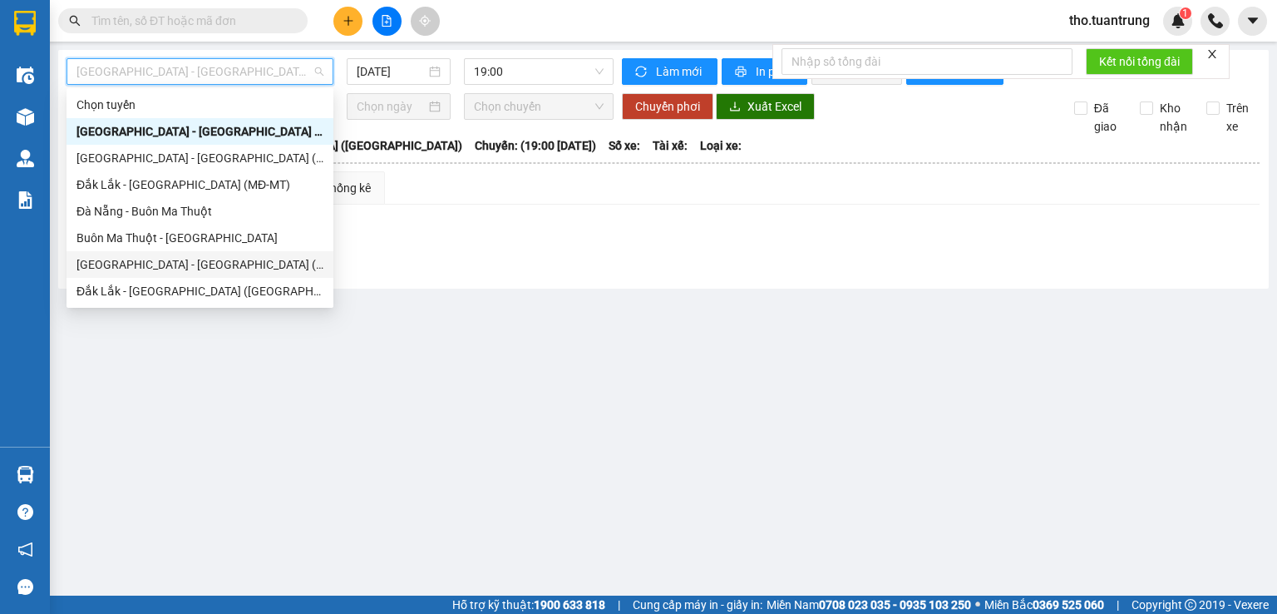
click at [188, 264] on div "[GEOGRAPHIC_DATA] - [GEOGRAPHIC_DATA] (MĐ)" at bounding box center [199, 264] width 247 height 18
type input "[DATE]"
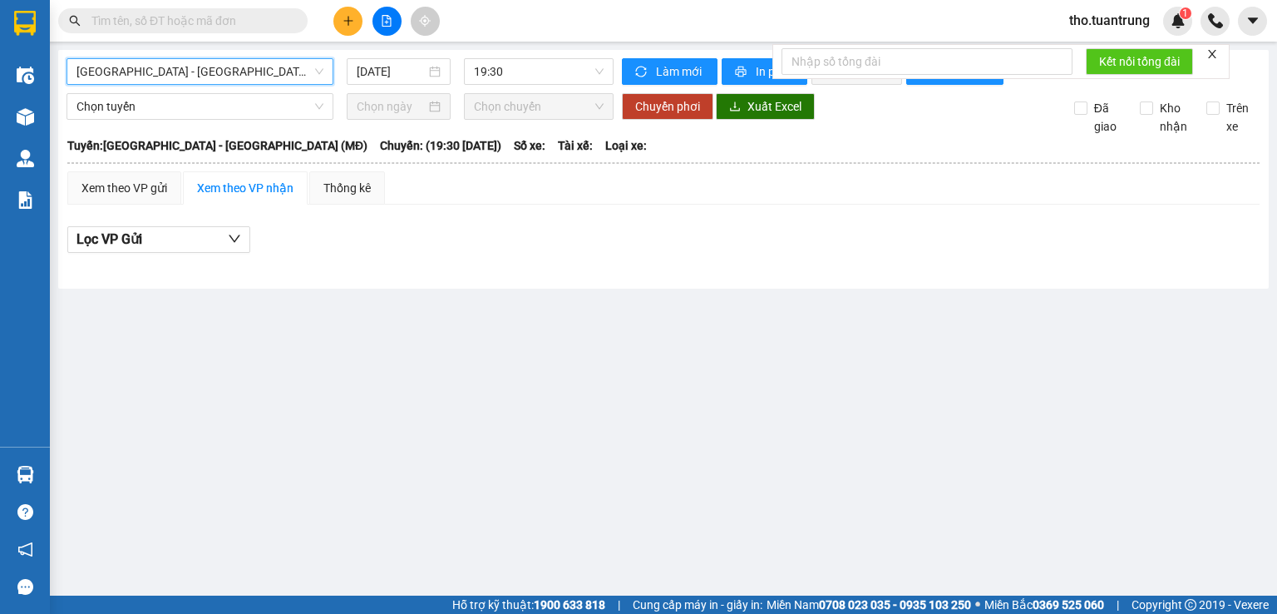
click at [257, 77] on span "[GEOGRAPHIC_DATA] - [GEOGRAPHIC_DATA] (MĐ)" at bounding box center [199, 71] width 247 height 25
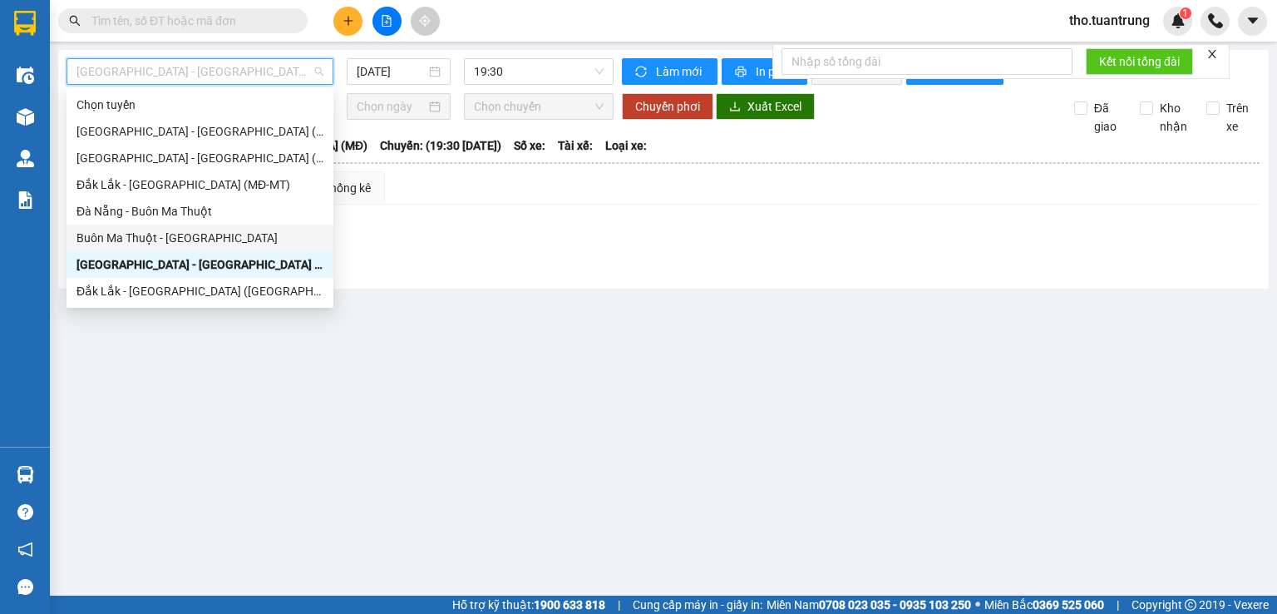
scroll to position [80, 0]
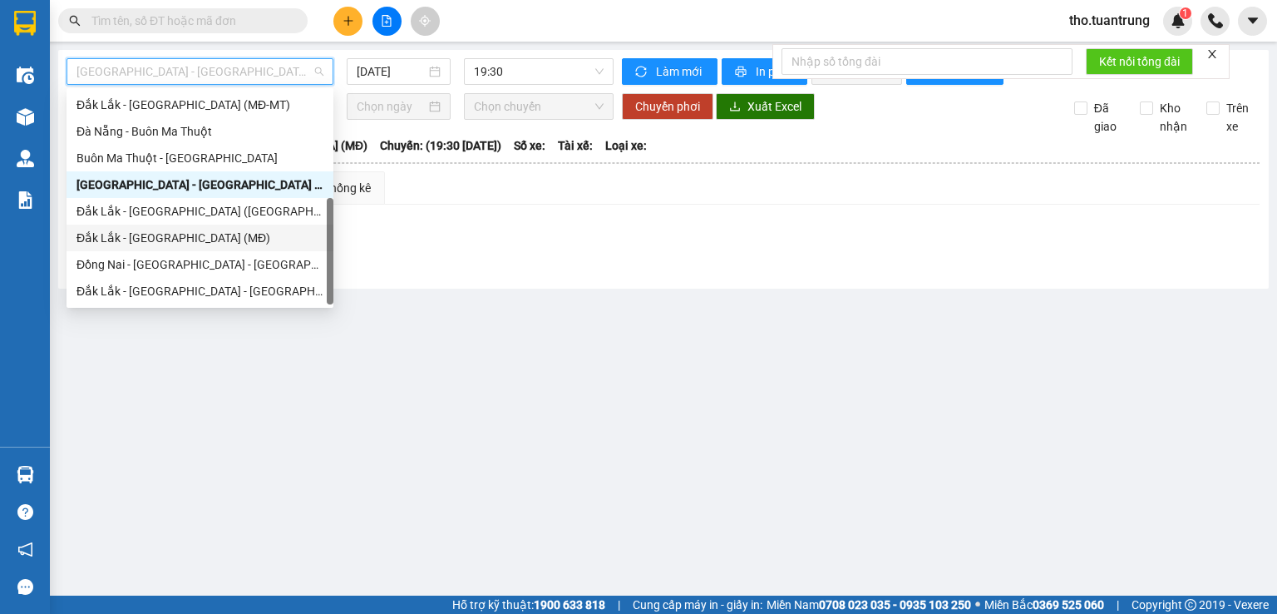
click at [160, 244] on div "Đắk Lắk - [GEOGRAPHIC_DATA] (MĐ)" at bounding box center [199, 238] width 247 height 18
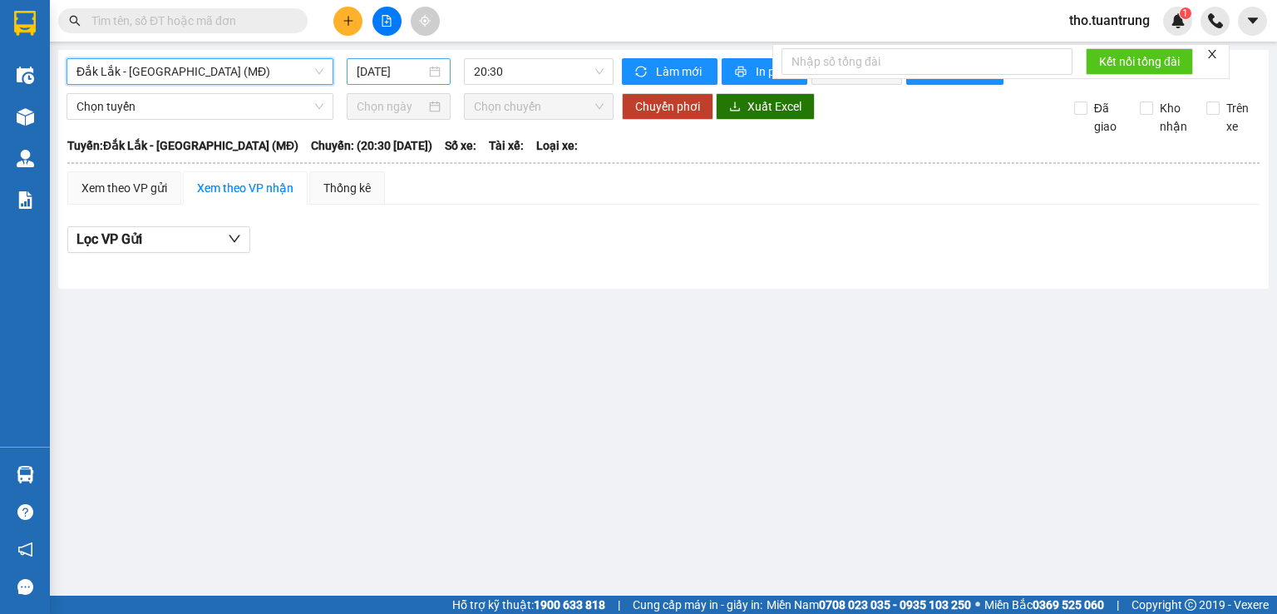
click at [402, 68] on input "[DATE]" at bounding box center [391, 71] width 68 height 18
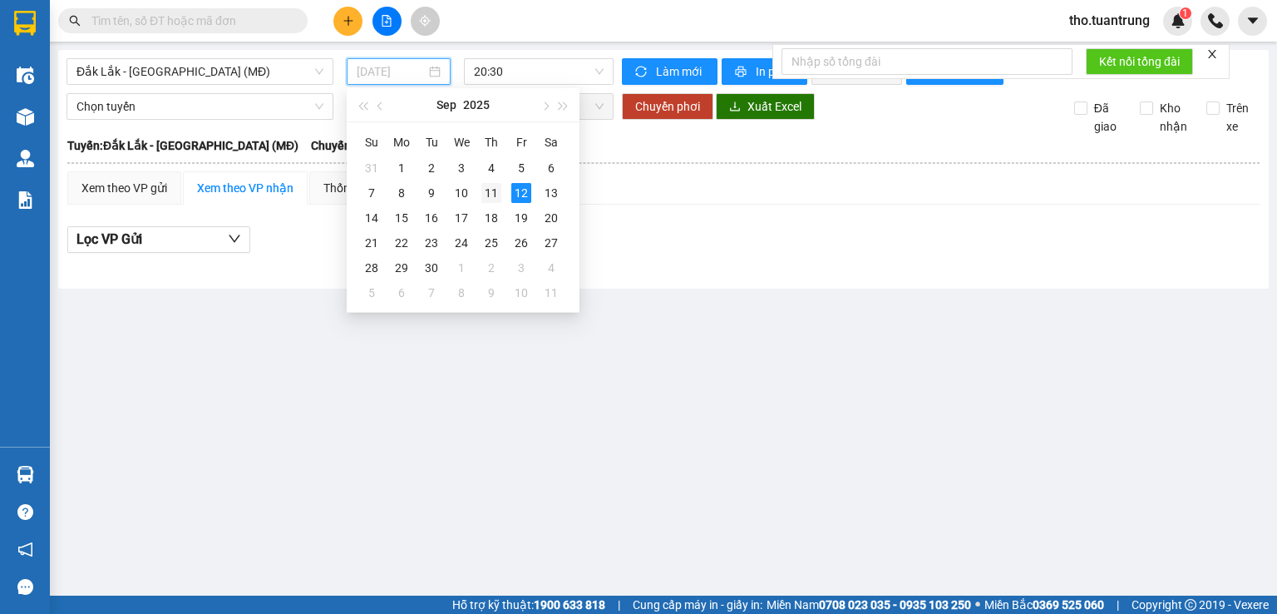
click at [499, 192] on div "11" at bounding box center [491, 193] width 20 height 20
type input "[DATE]"
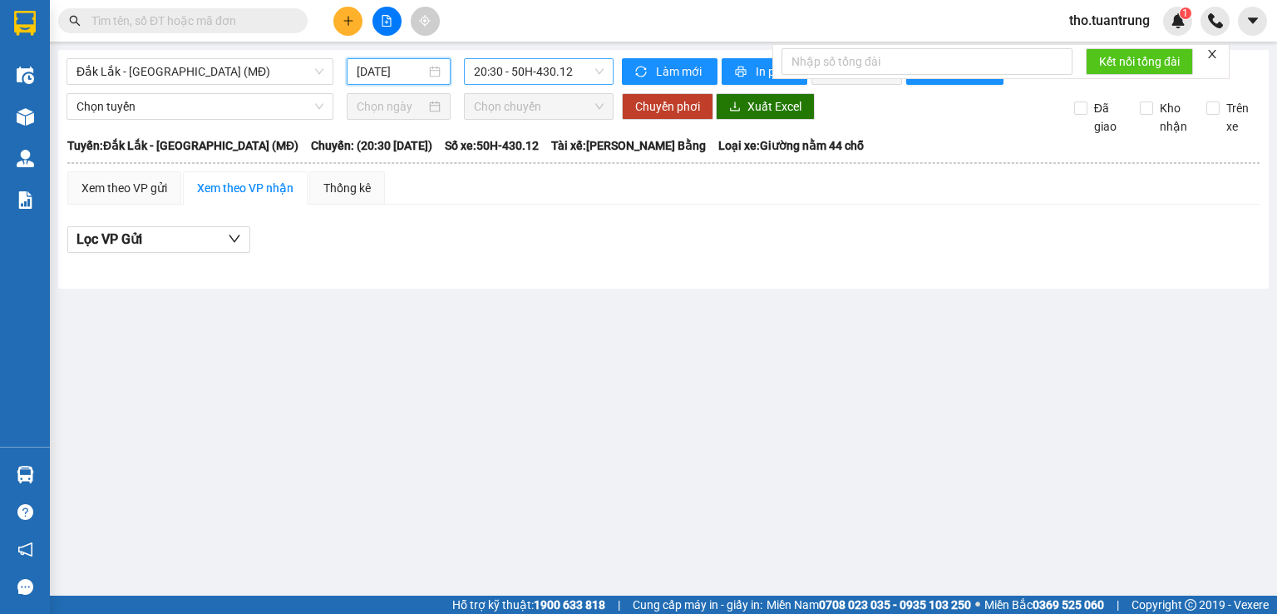
click at [555, 74] on span "20:30 - 50H-430.12" at bounding box center [539, 71] width 131 height 25
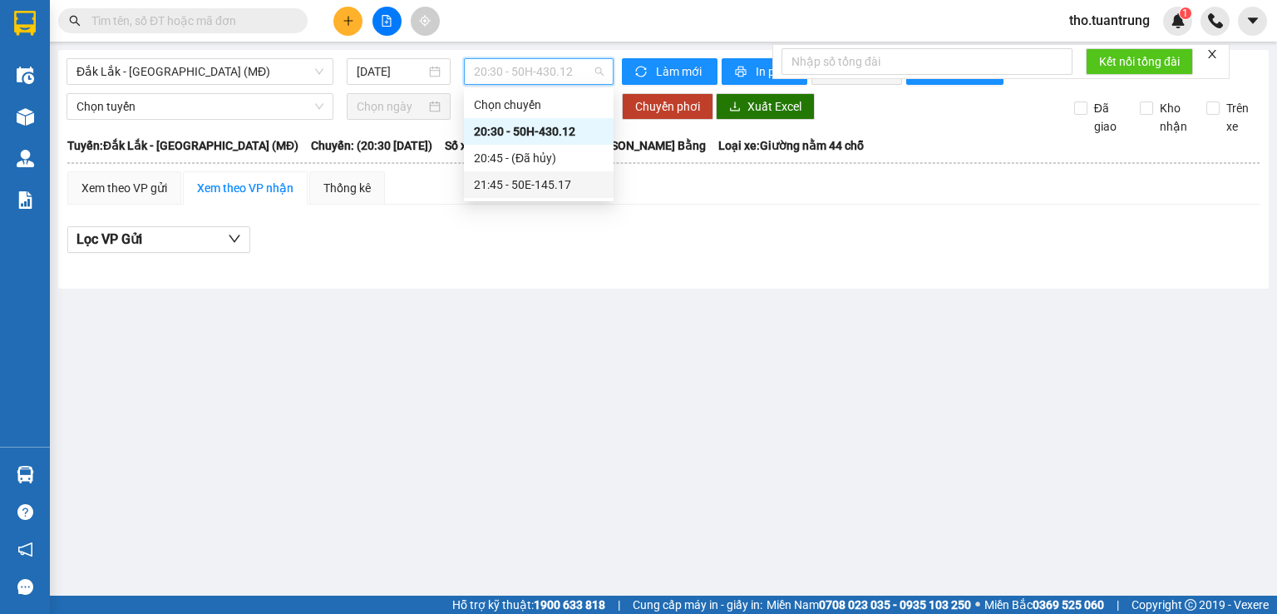
click at [561, 180] on div "21:45 - 50E-145.17" at bounding box center [539, 184] width 130 height 18
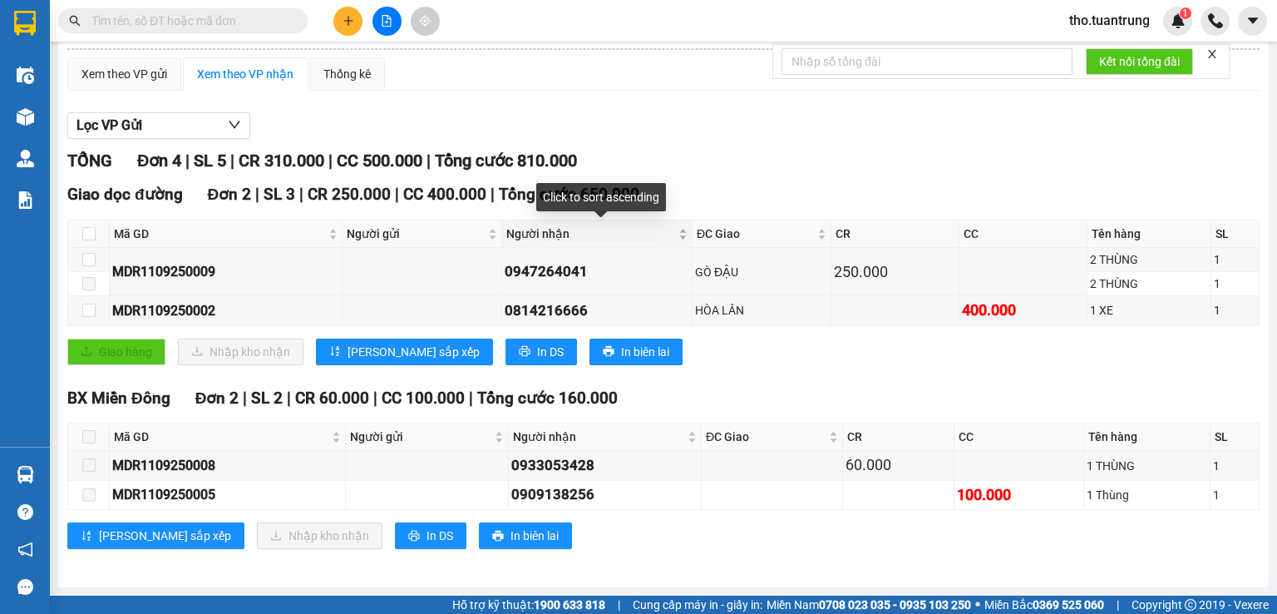
scroll to position [63, 0]
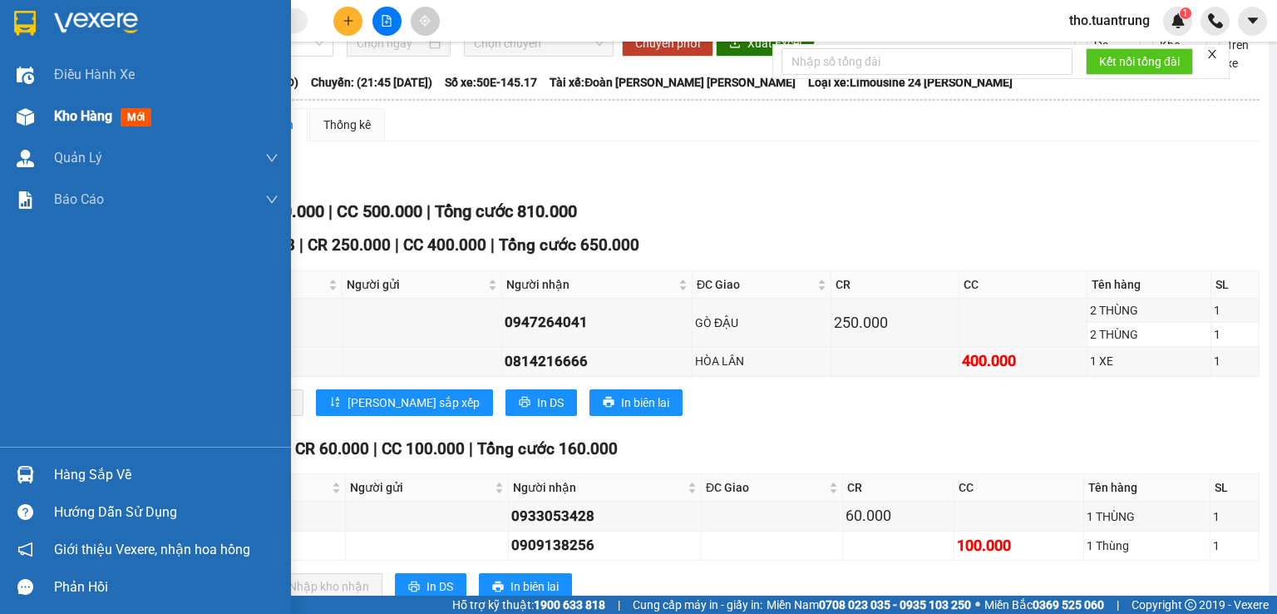
click at [27, 126] on div at bounding box center [25, 116] width 29 height 29
